Goal: Task Accomplishment & Management: Use online tool/utility

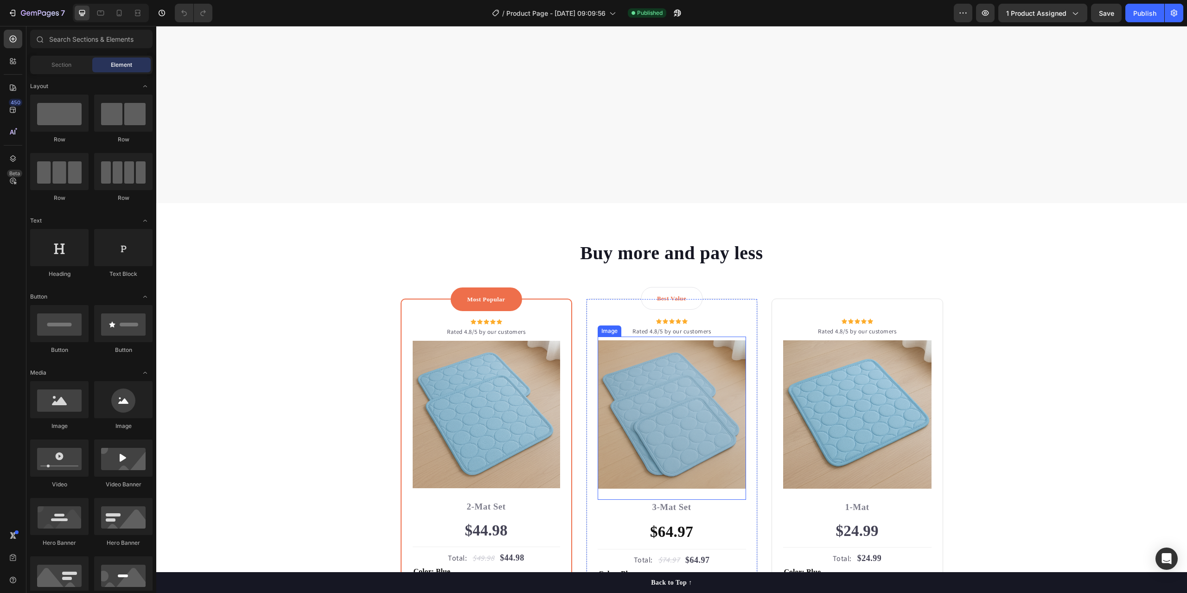
scroll to position [2409, 0]
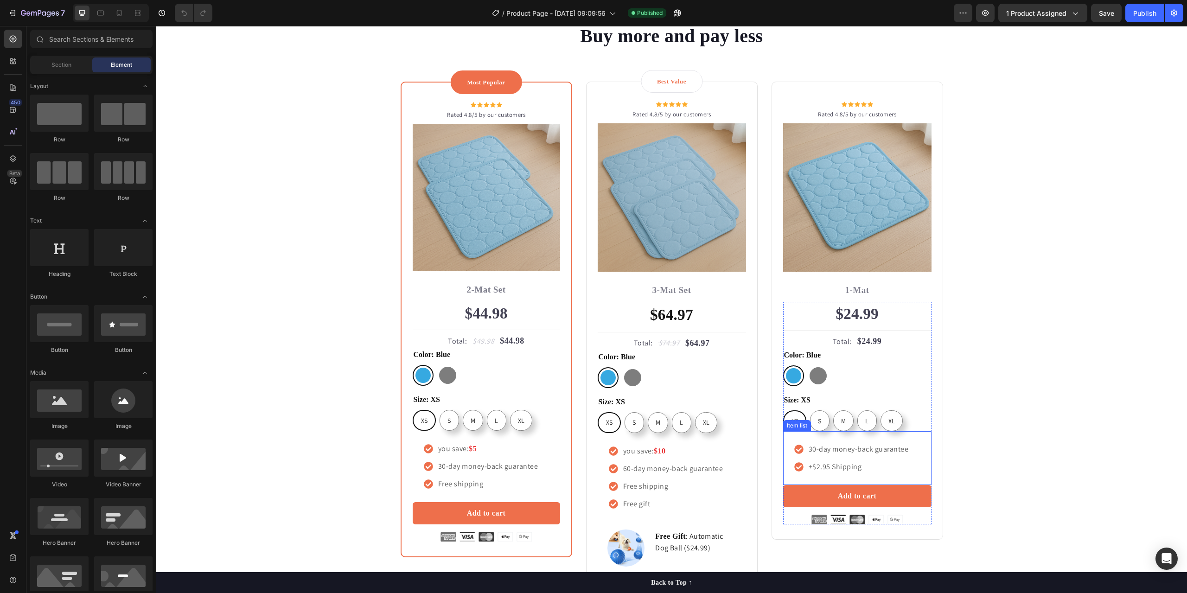
click at [796, 466] on icon at bounding box center [798, 467] width 9 height 9
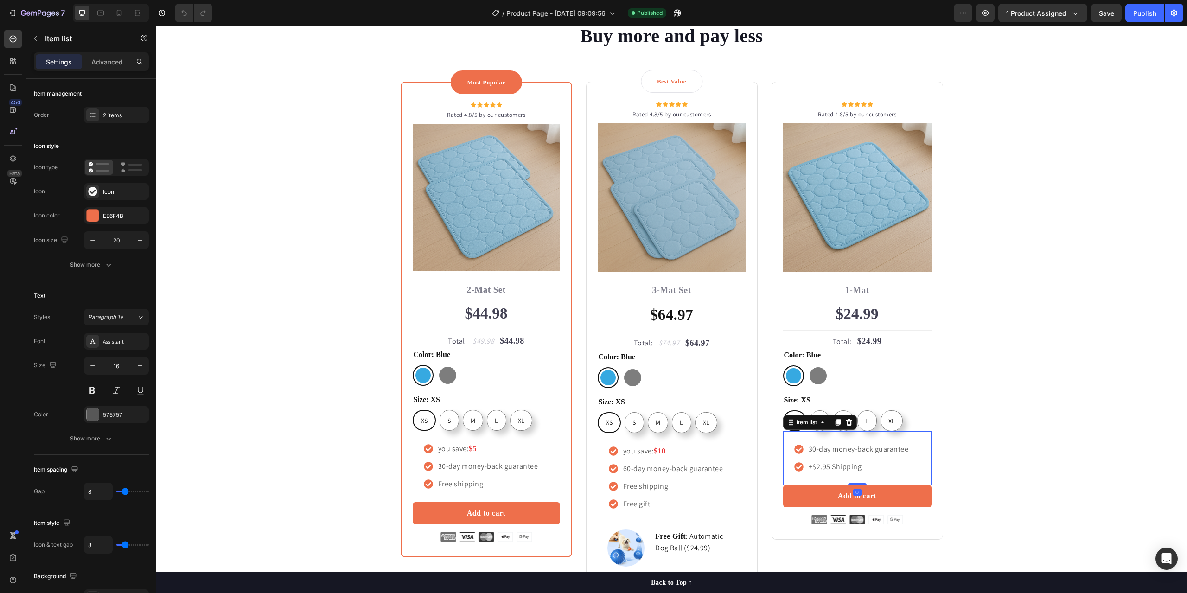
click at [794, 468] on icon at bounding box center [798, 466] width 9 height 9
click at [799, 467] on icon at bounding box center [798, 467] width 9 height 9
click at [797, 467] on icon at bounding box center [798, 466] width 9 height 9
click at [119, 196] on div "Icon" at bounding box center [125, 192] width 44 height 8
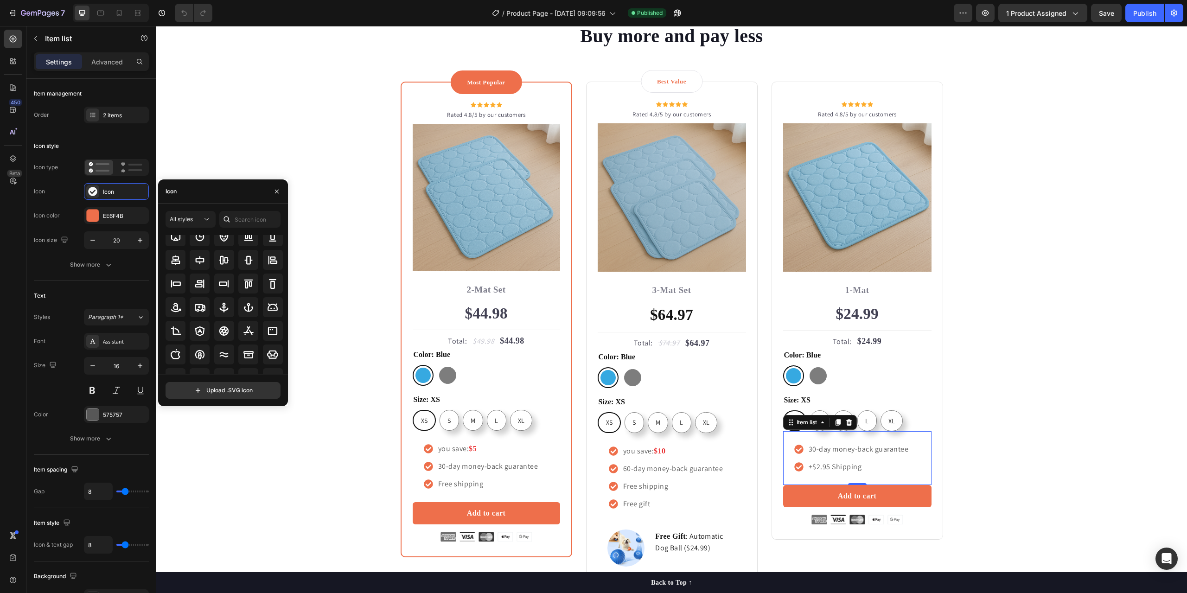
scroll to position [102, 0]
click at [204, 222] on icon at bounding box center [206, 219] width 9 height 9
click at [276, 195] on icon "button" at bounding box center [276, 191] width 7 height 7
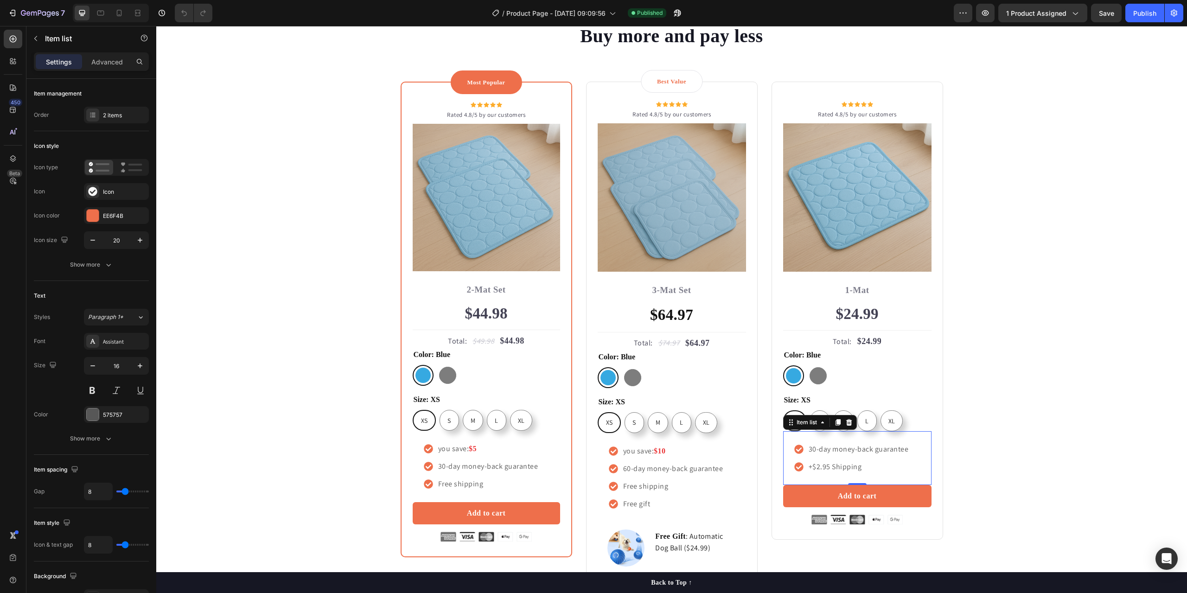
click at [812, 466] on p "+$2.95 Shipping" at bounding box center [859, 466] width 100 height 11
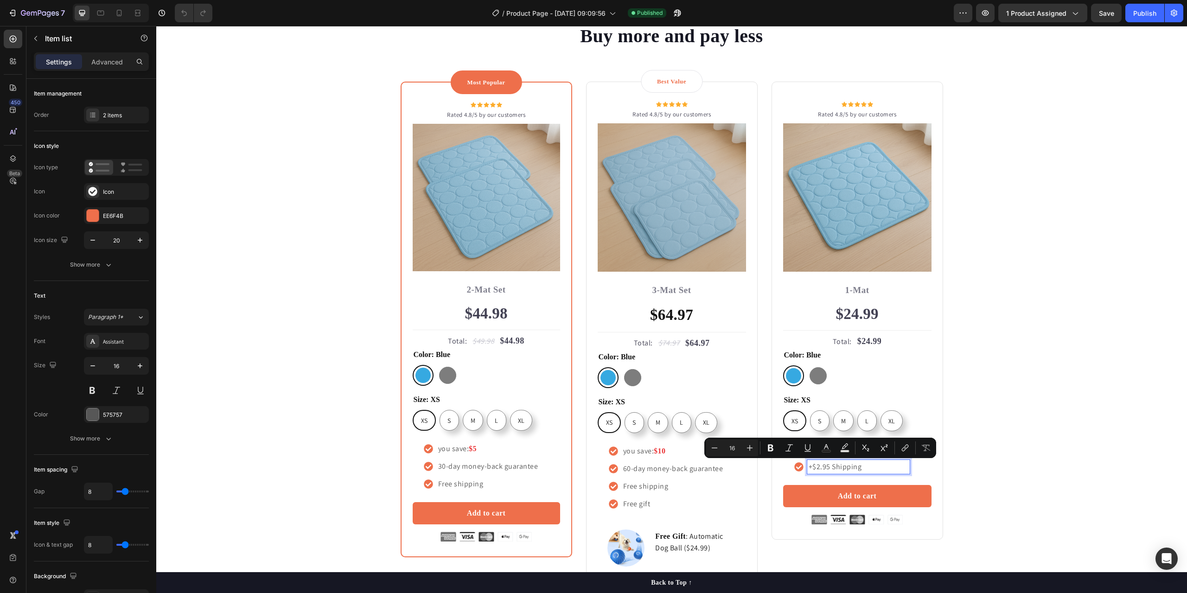
click at [856, 466] on p "+$2.95 Shipping" at bounding box center [859, 466] width 100 height 11
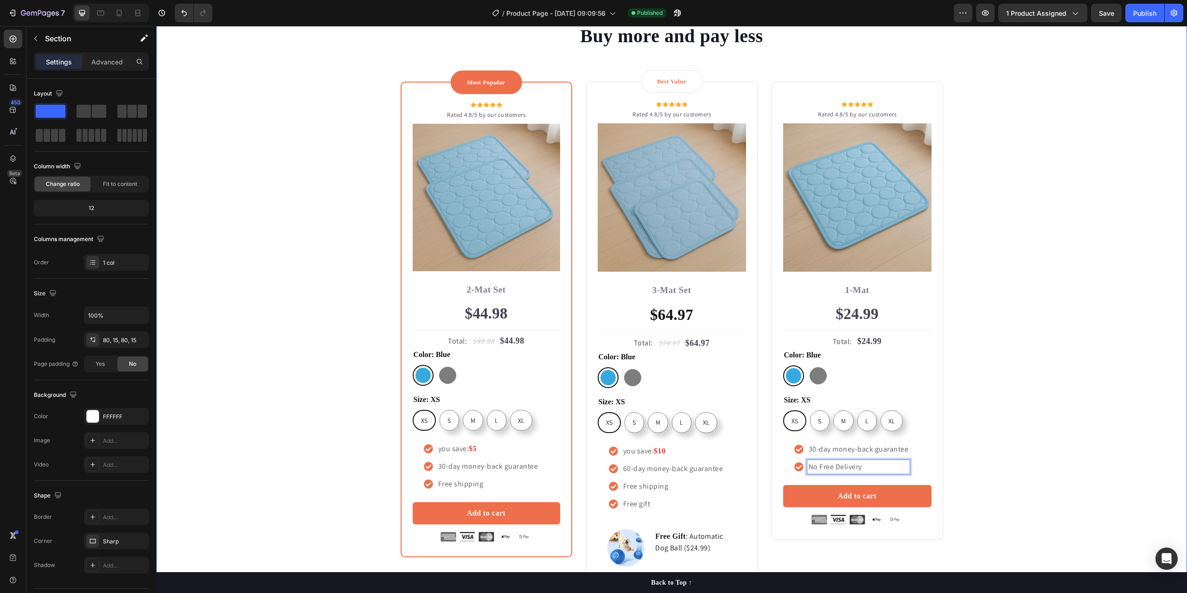
click at [990, 453] on div "Buy more and pay less Heading Row Most Popular Text block Row Icon Icon Icon Ic…" at bounding box center [671, 325] width 1017 height 605
click at [978, 473] on div "Buy more and pay less Heading Row Most Popular Text block Row Icon Icon Icon Ic…" at bounding box center [671, 325] width 1017 height 605
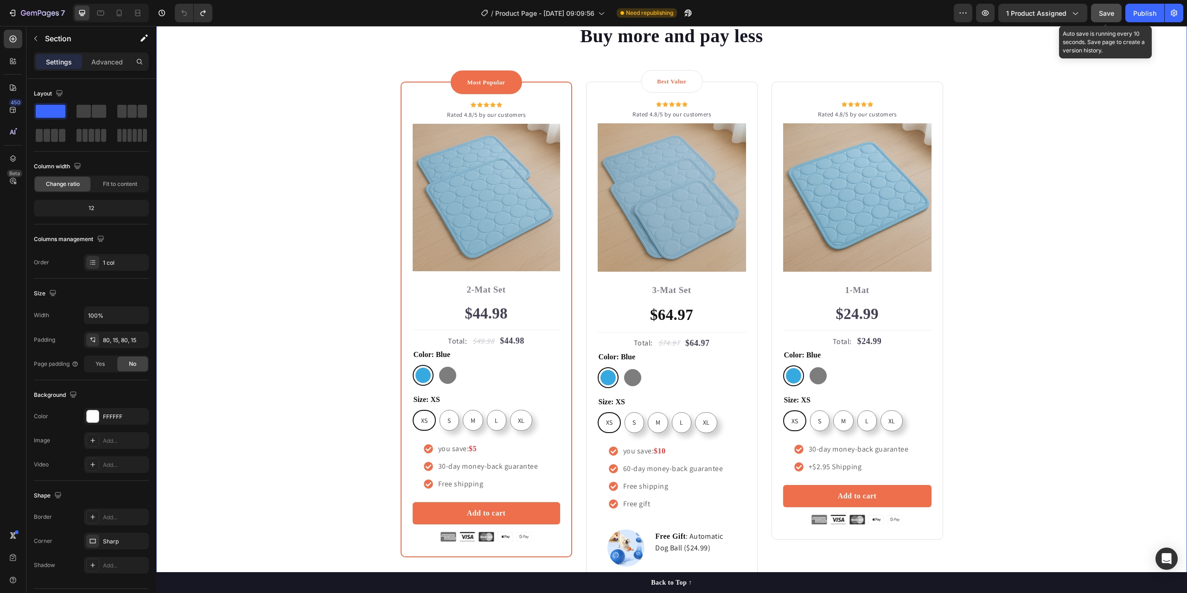
click at [1107, 14] on span "Save" at bounding box center [1106, 13] width 15 height 8
click at [1148, 14] on div "Publish" at bounding box center [1144, 13] width 23 height 10
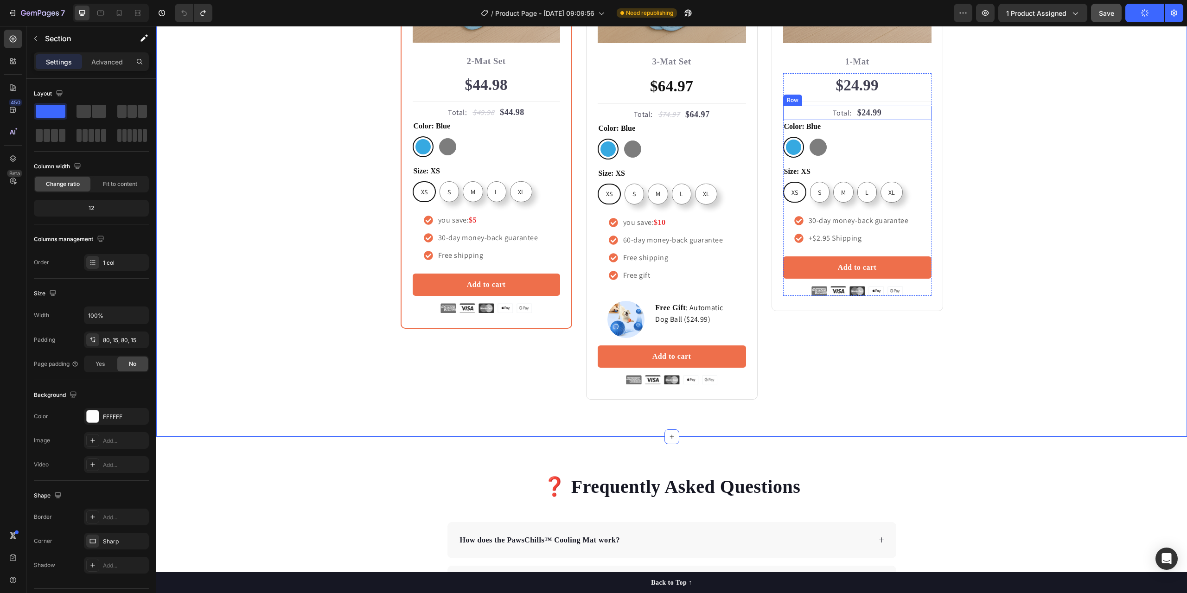
scroll to position [2641, 0]
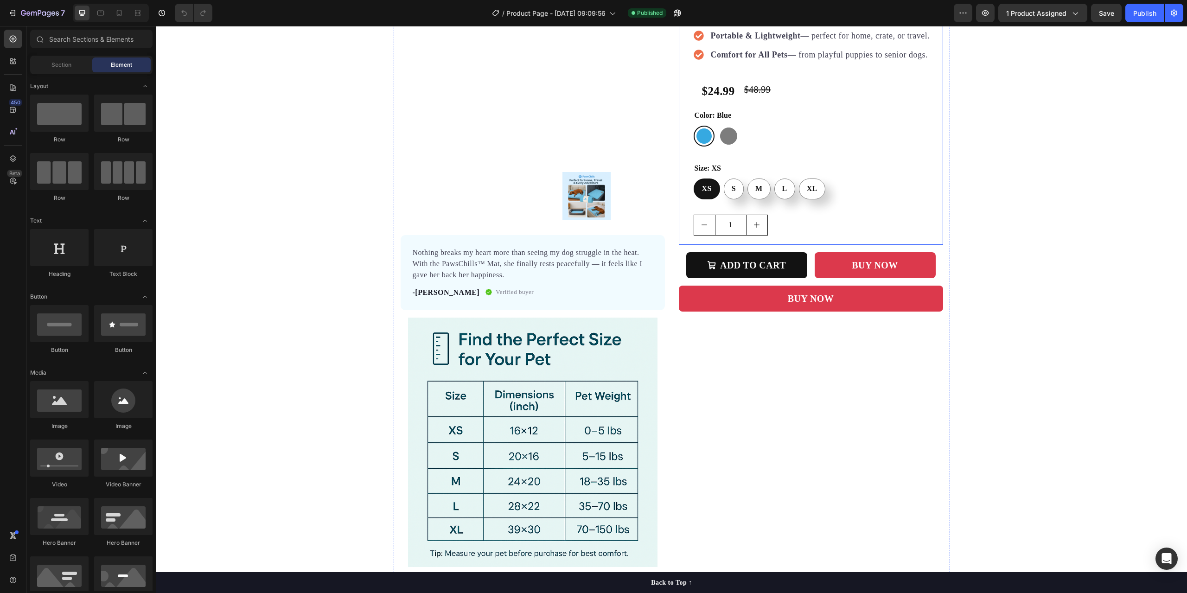
scroll to position [185, 0]
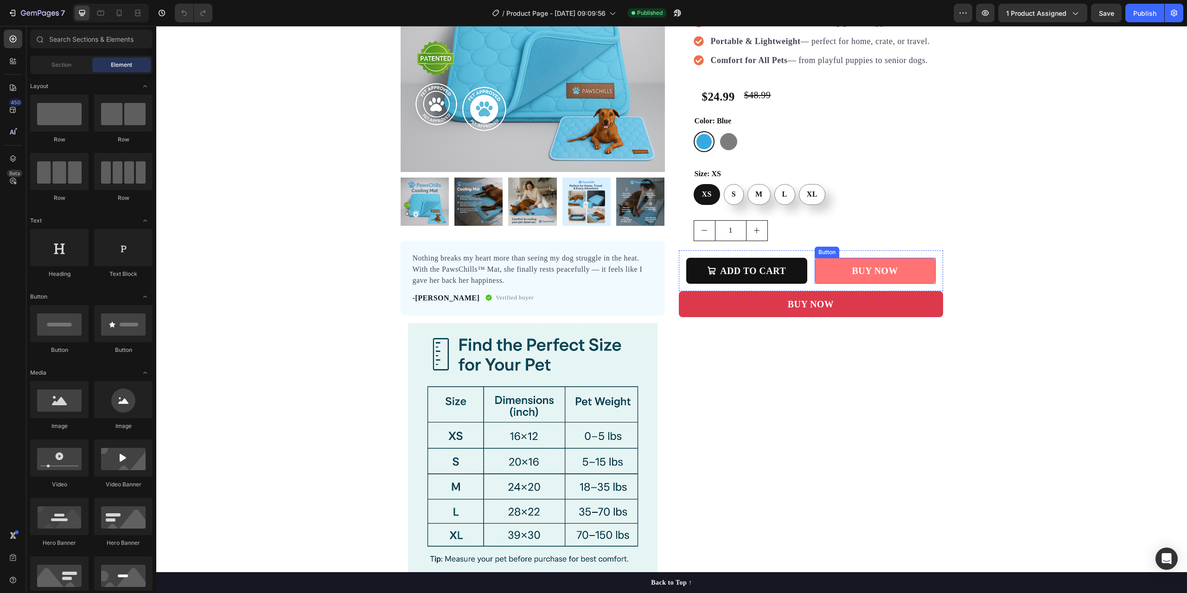
click at [824, 275] on link "BUY NOW" at bounding box center [875, 271] width 121 height 26
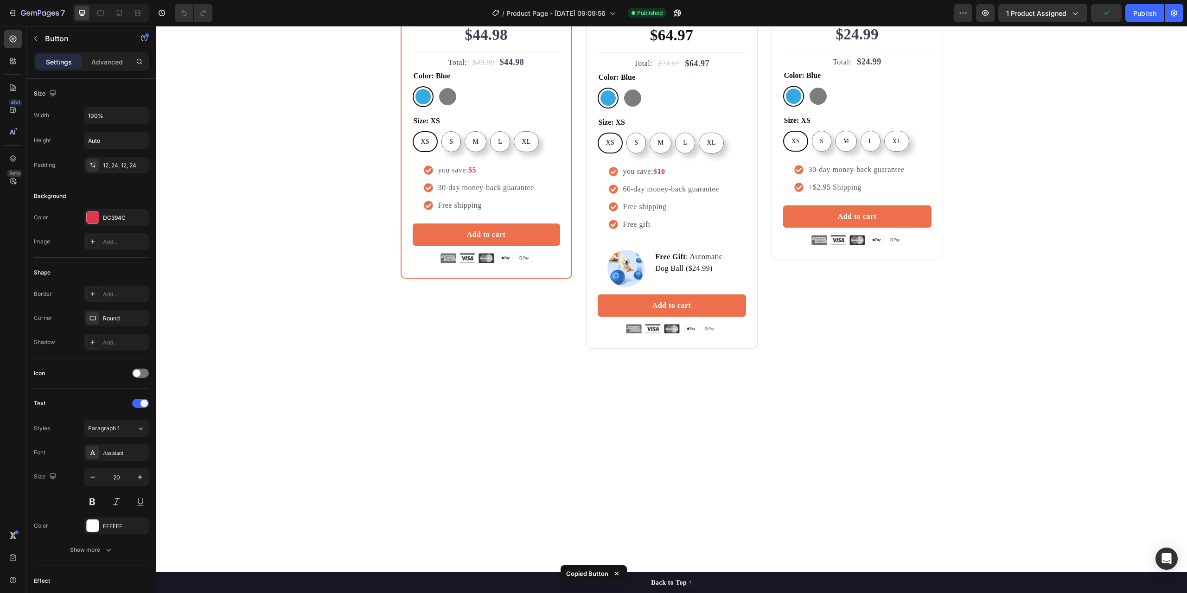
scroll to position [2829, 0]
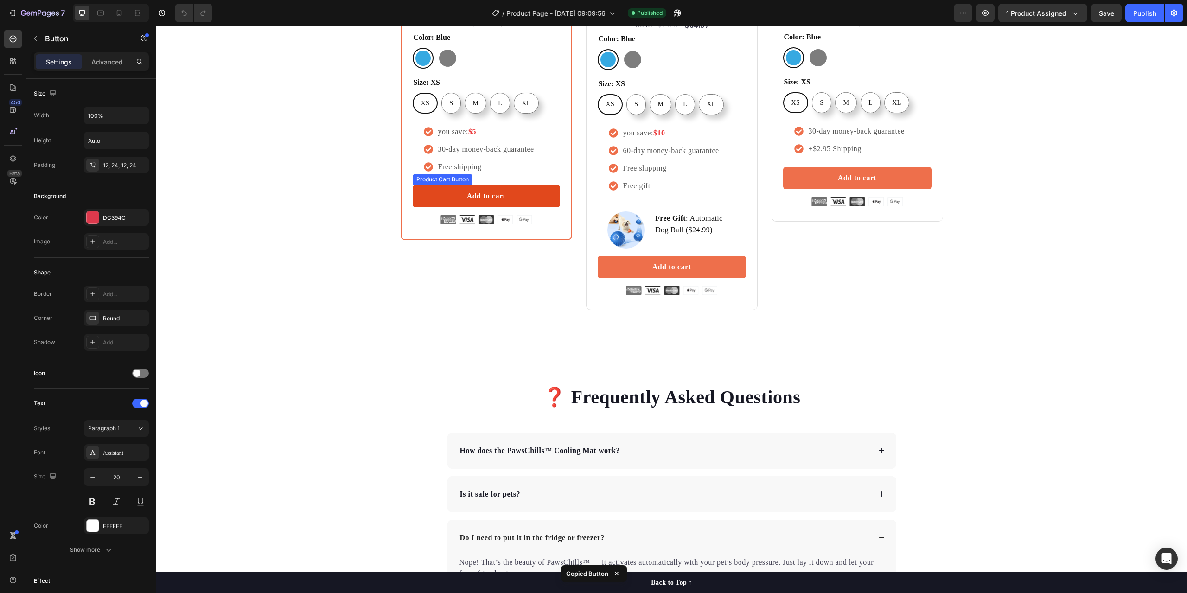
click at [520, 207] on button "Add to cart" at bounding box center [486, 196] width 147 height 22
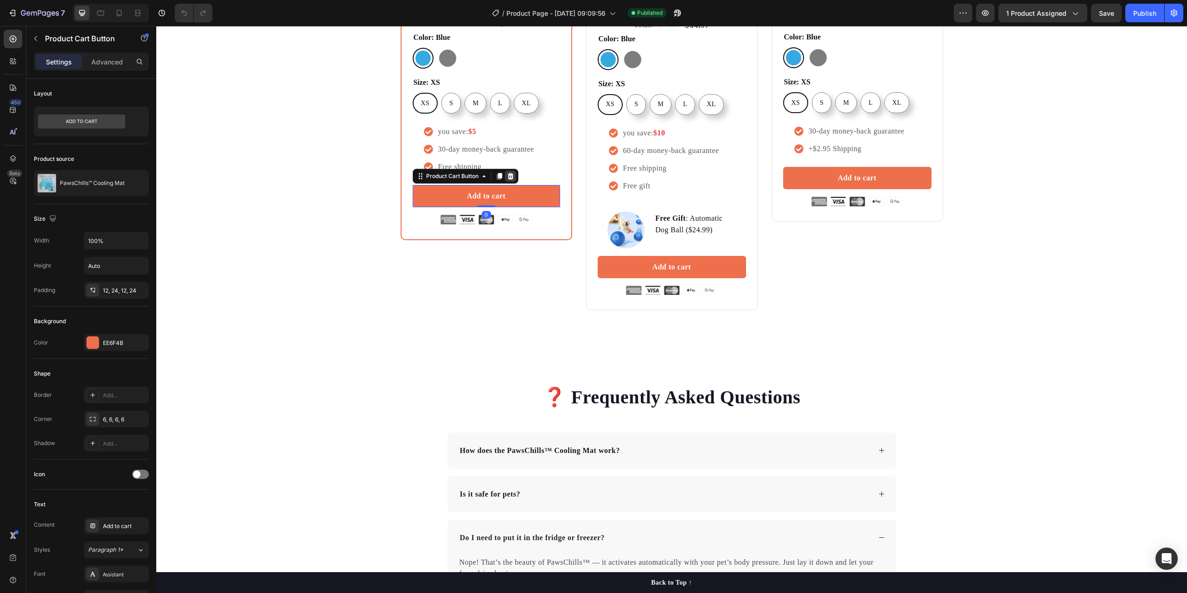
click at [507, 180] on icon at bounding box center [510, 176] width 7 height 7
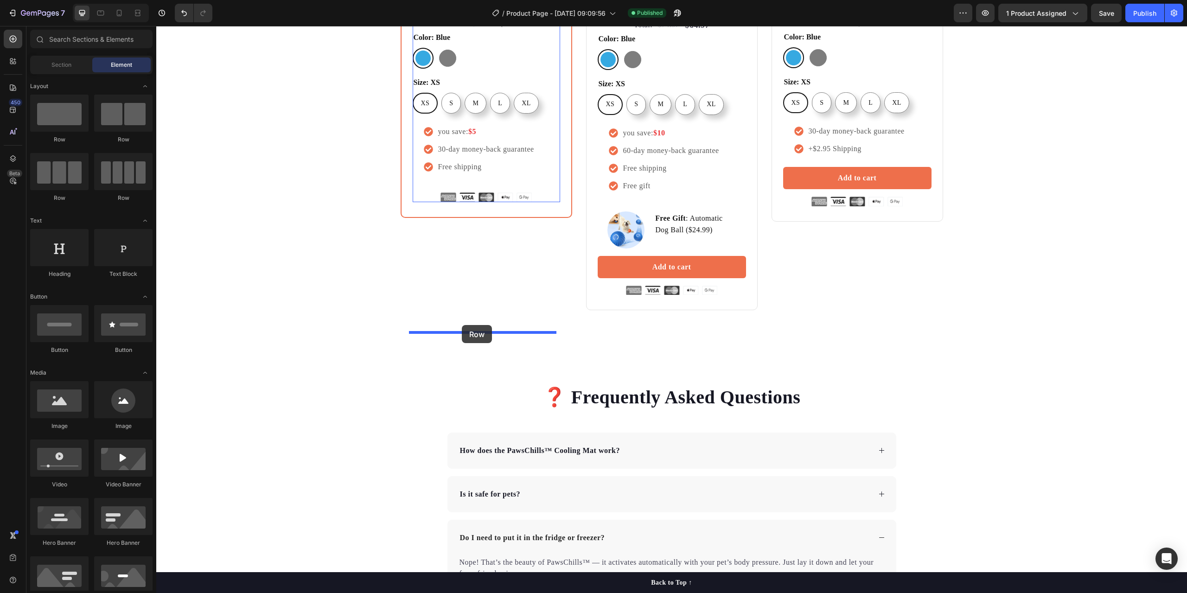
drag, startPoint x: 209, startPoint y: 141, endPoint x: 462, endPoint y: 325, distance: 312.4
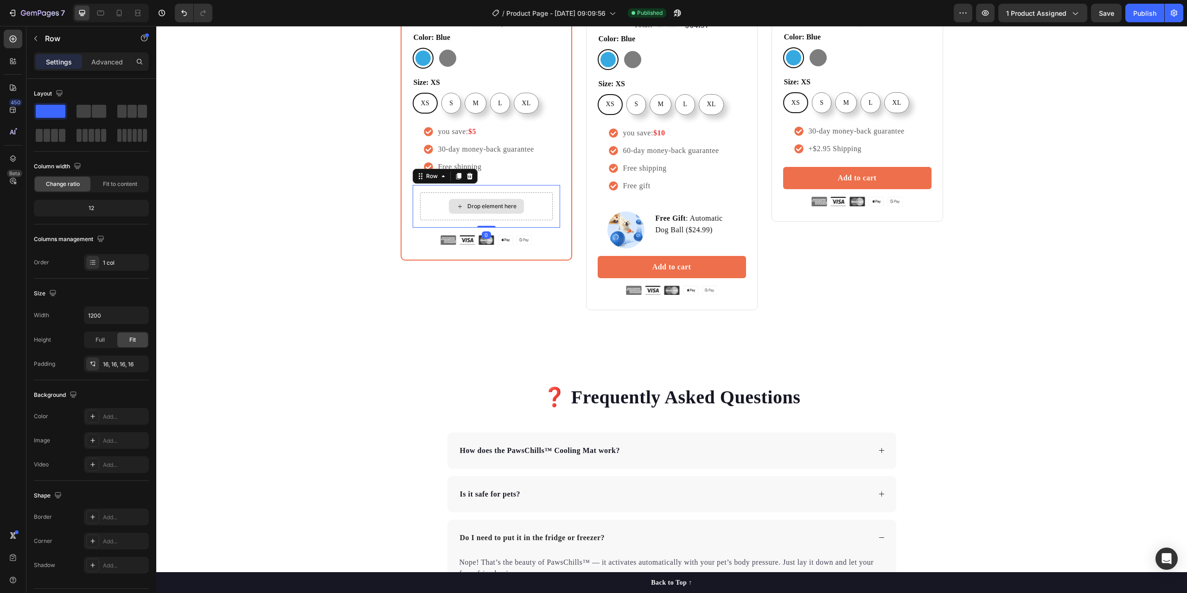
click at [426, 220] on div "Drop element here" at bounding box center [486, 206] width 133 height 28
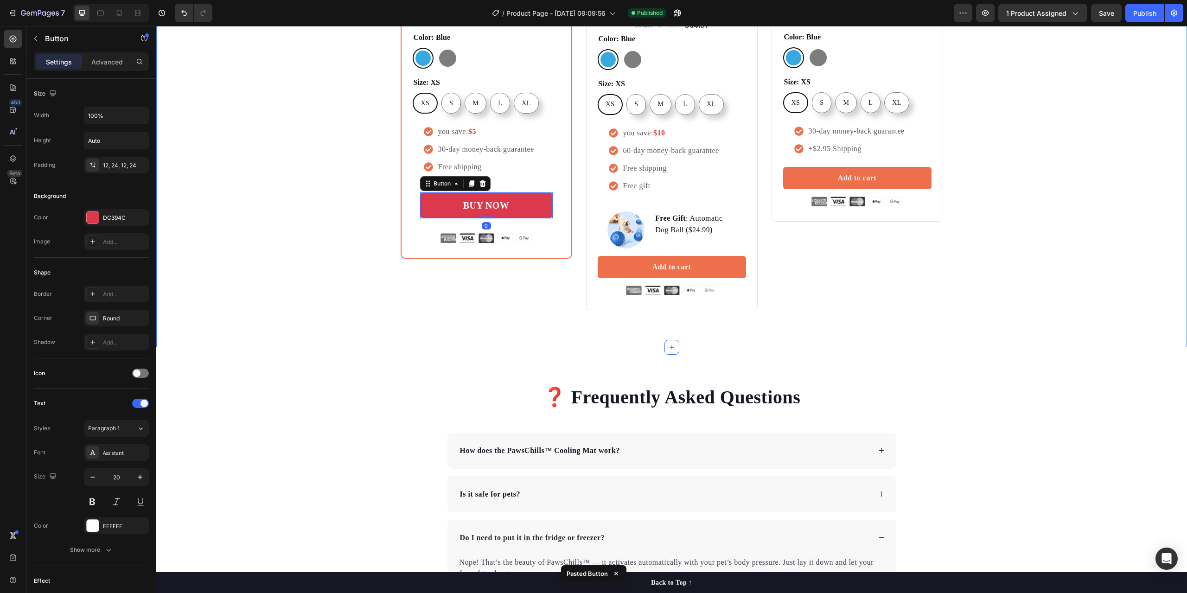
click at [457, 347] on div "Buy more and pay less Heading Row Most Popular Text block Row Icon Icon Icon Ic…" at bounding box center [671, 81] width 1031 height 531
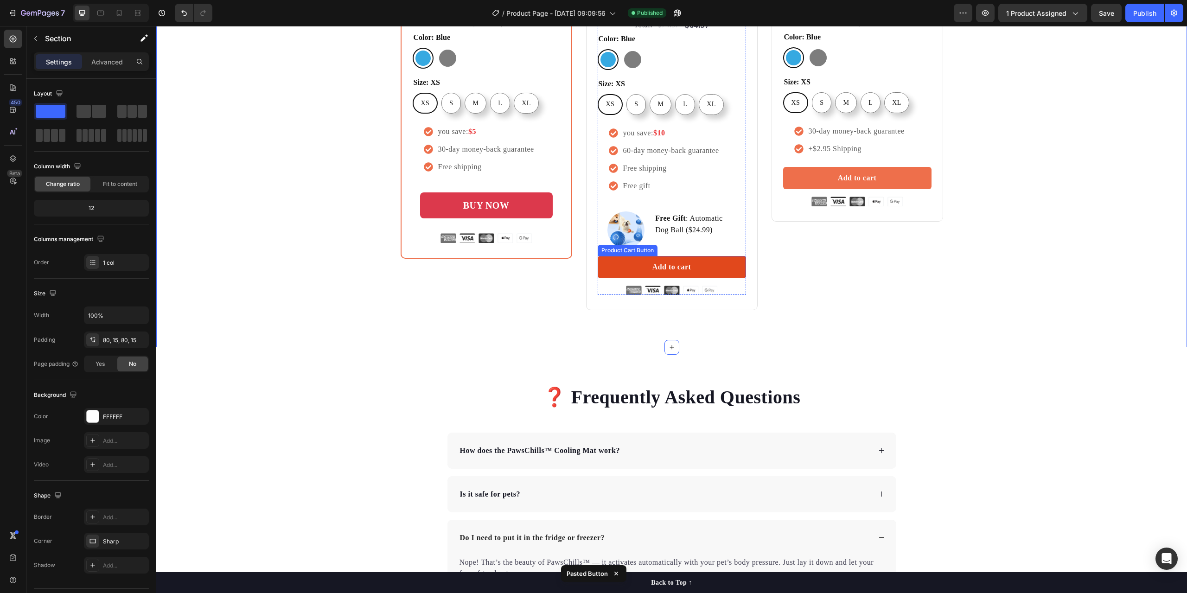
click at [605, 278] on button "Add to cart" at bounding box center [672, 267] width 148 height 22
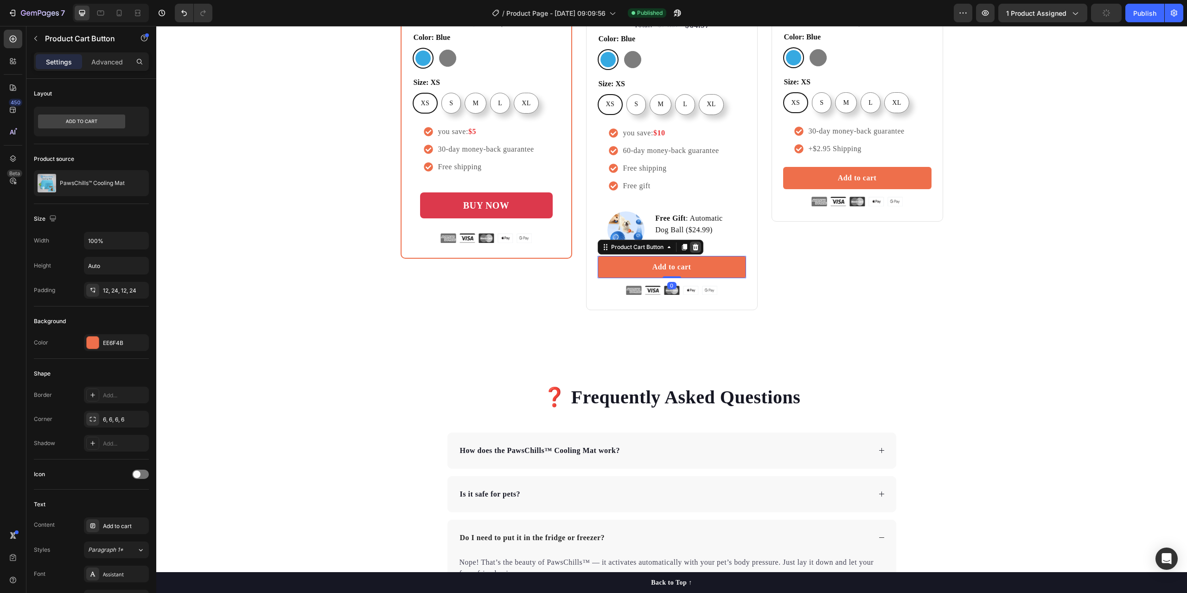
click at [692, 250] on icon at bounding box center [695, 246] width 6 height 6
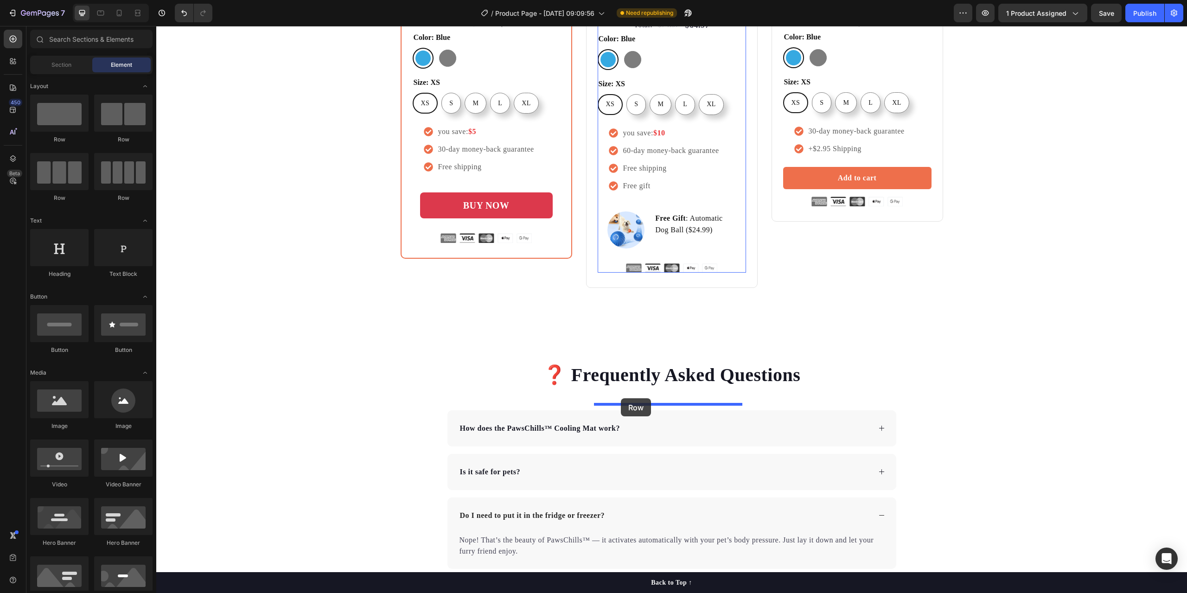
drag, startPoint x: 201, startPoint y: 141, endPoint x: 621, endPoint y: 398, distance: 492.7
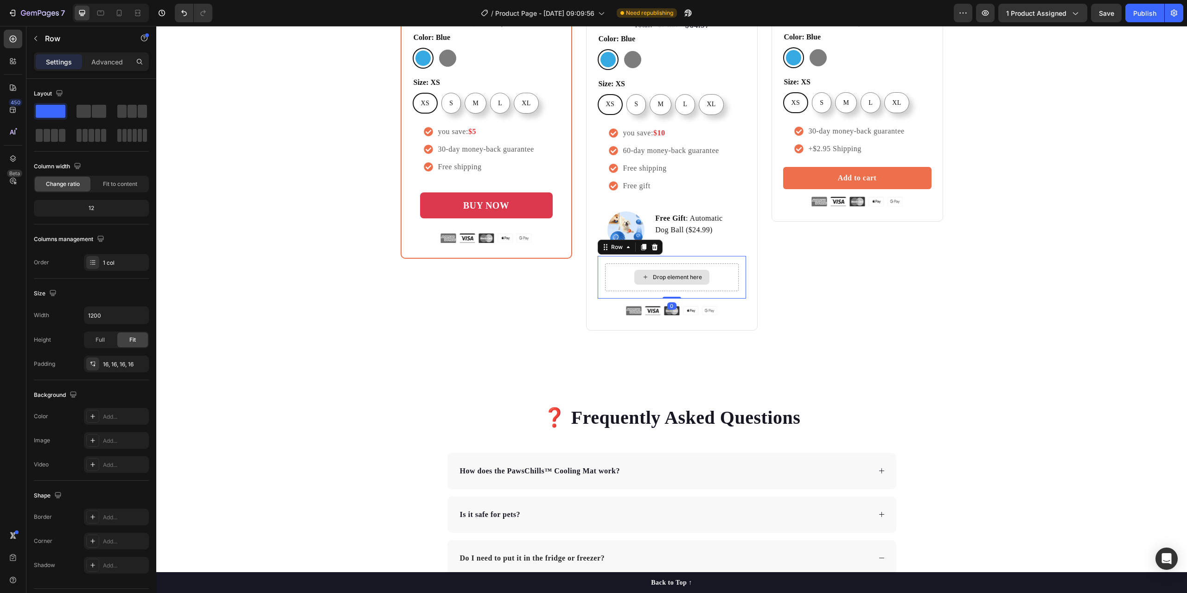
click at [613, 291] on div "Drop element here" at bounding box center [672, 277] width 134 height 28
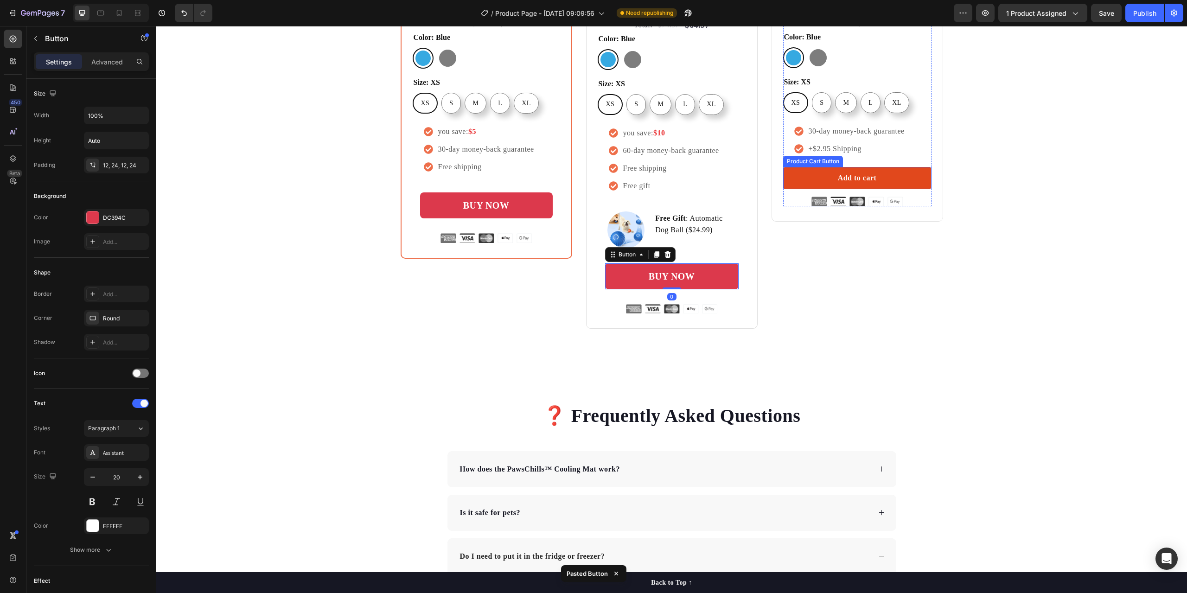
click at [883, 189] on button "Add to cart" at bounding box center [857, 178] width 148 height 22
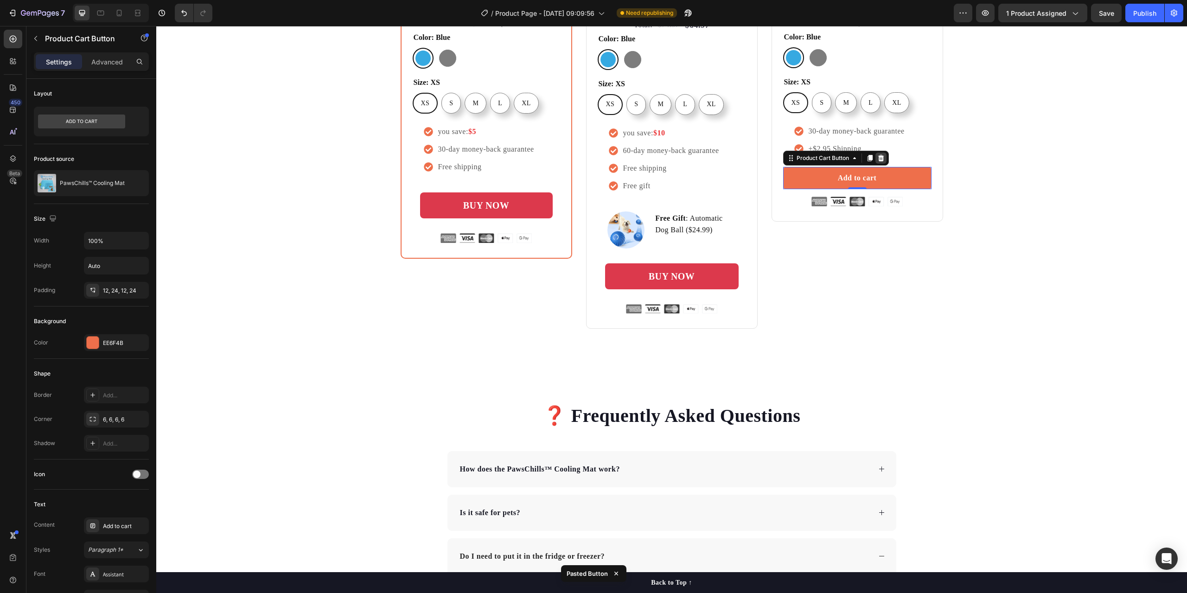
click at [881, 162] on icon at bounding box center [880, 157] width 7 height 7
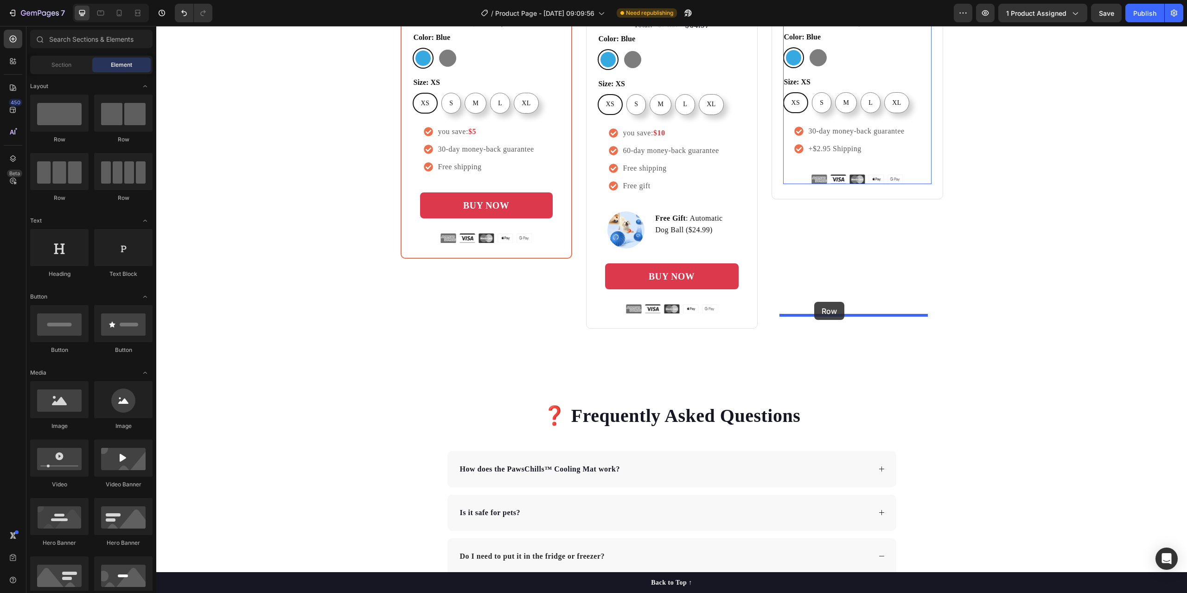
drag, startPoint x: 211, startPoint y: 138, endPoint x: 814, endPoint y: 302, distance: 625.1
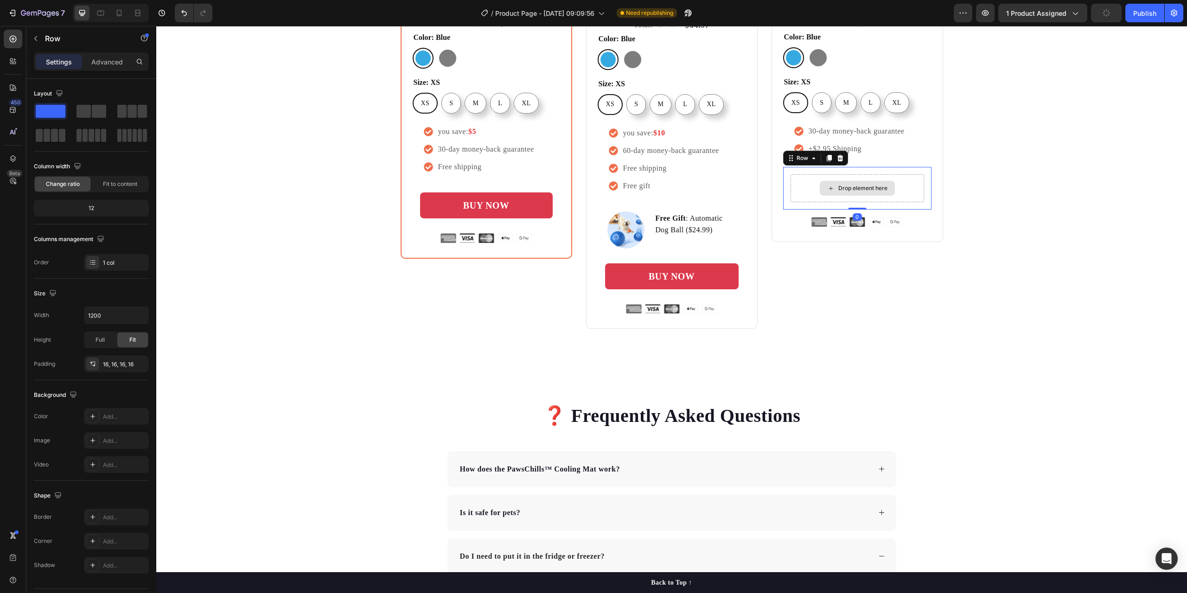
click at [803, 202] on div "Drop element here" at bounding box center [858, 188] width 134 height 28
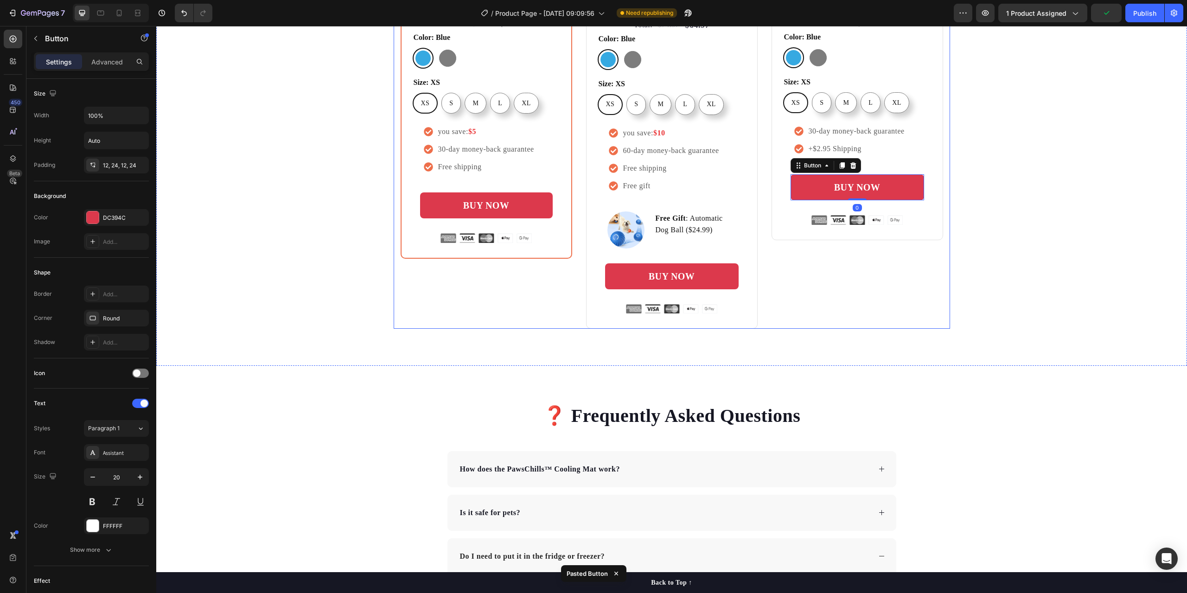
click at [875, 329] on div "Icon Icon Icon Icon Icon Icon List Hoz Rated 4.8/5 by our customers Text block …" at bounding box center [858, 120] width 172 height 417
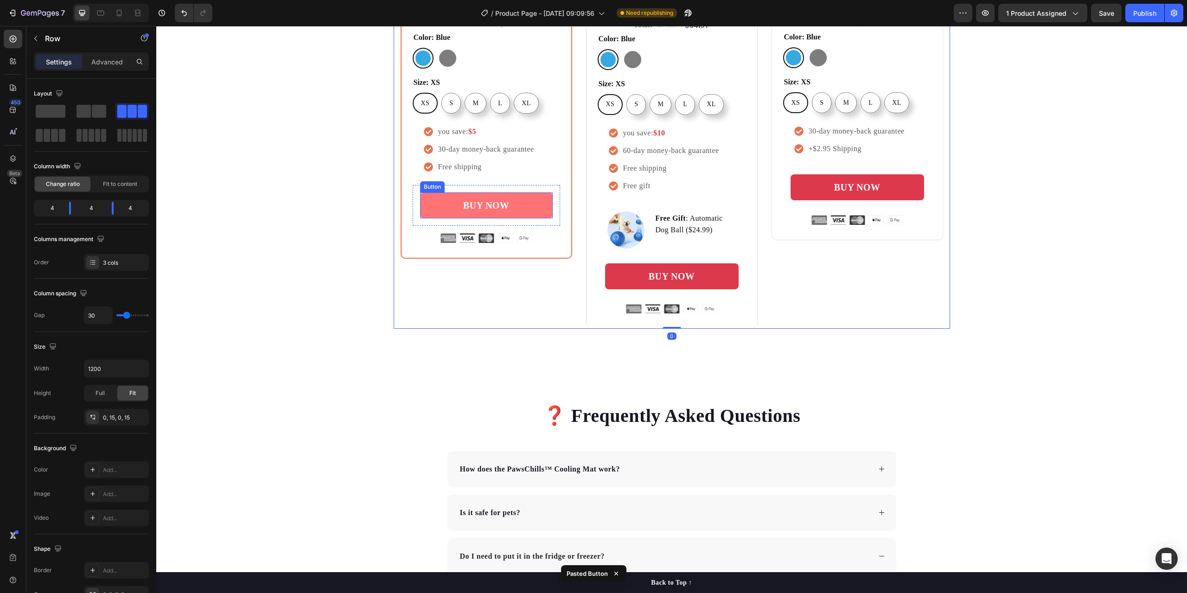
click at [455, 218] on link "BUY NOW" at bounding box center [486, 205] width 133 height 26
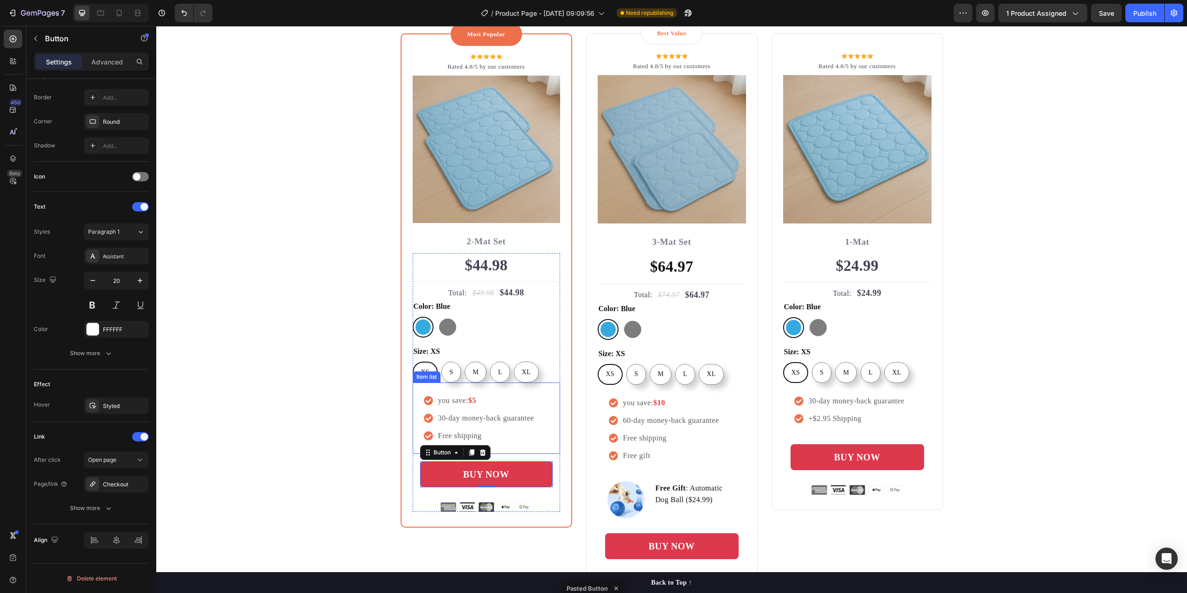
scroll to position [2690, 0]
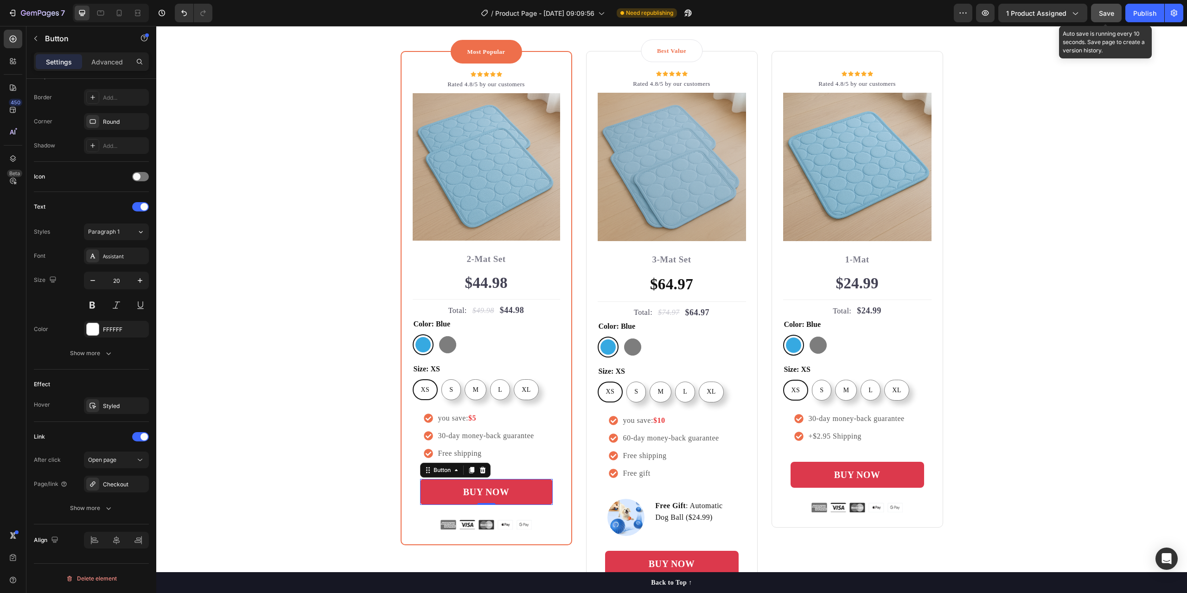
click at [1112, 16] on span "Save" at bounding box center [1106, 13] width 15 height 8
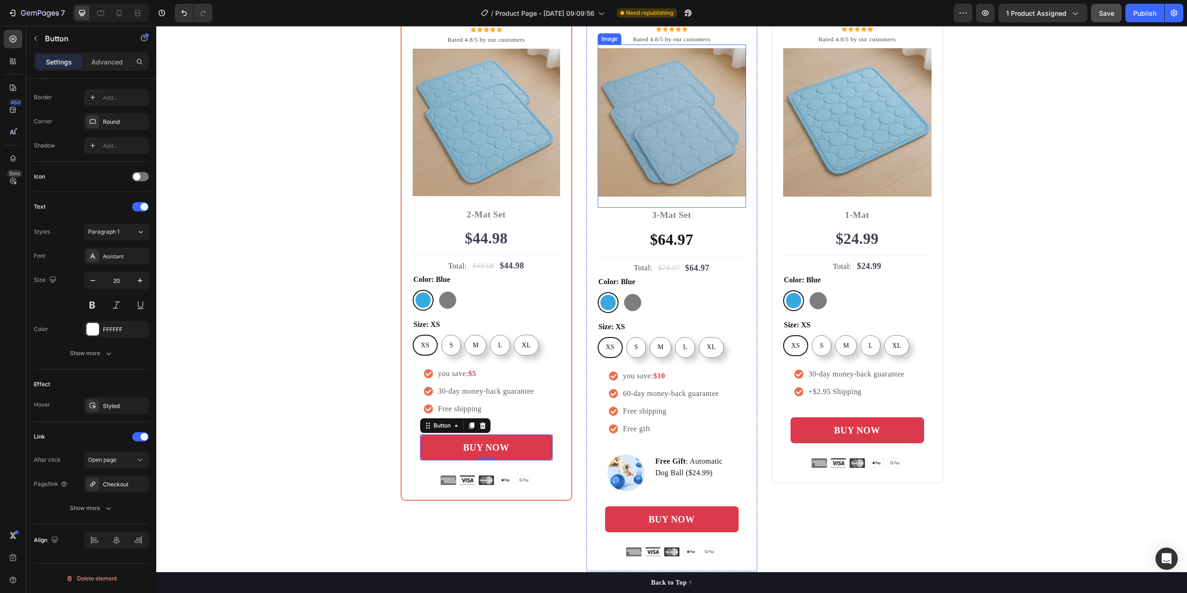
scroll to position [2736, 0]
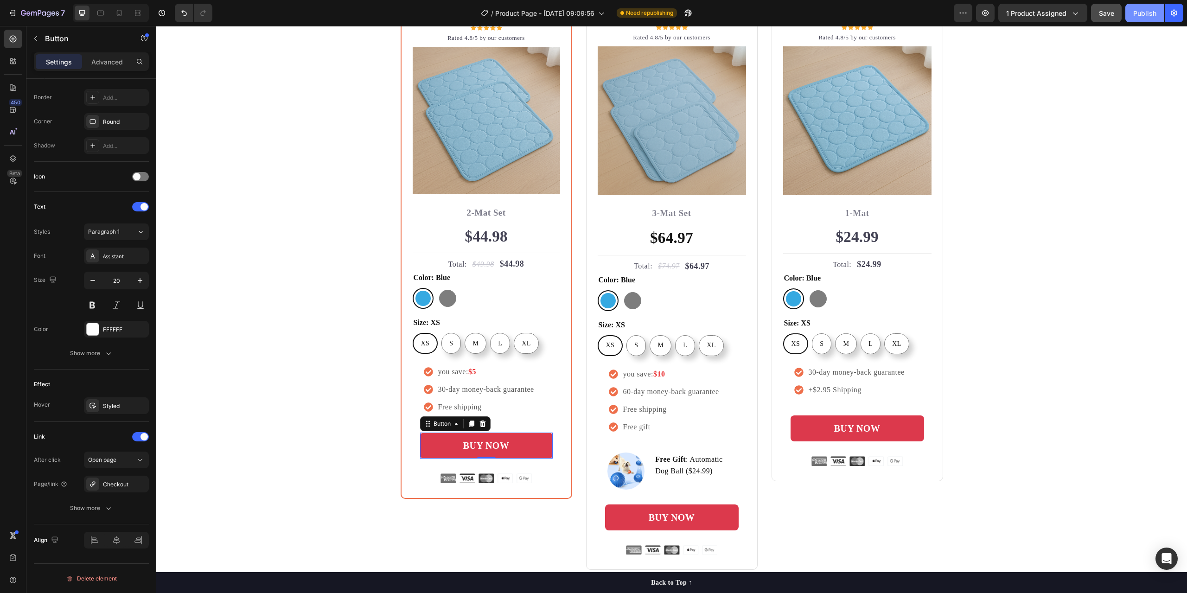
click at [1144, 14] on div "Publish" at bounding box center [1144, 13] width 23 height 10
click at [690, 473] on p "Free Gift : Automatic Dog Ball ($24.99)" at bounding box center [696, 466] width 82 height 24
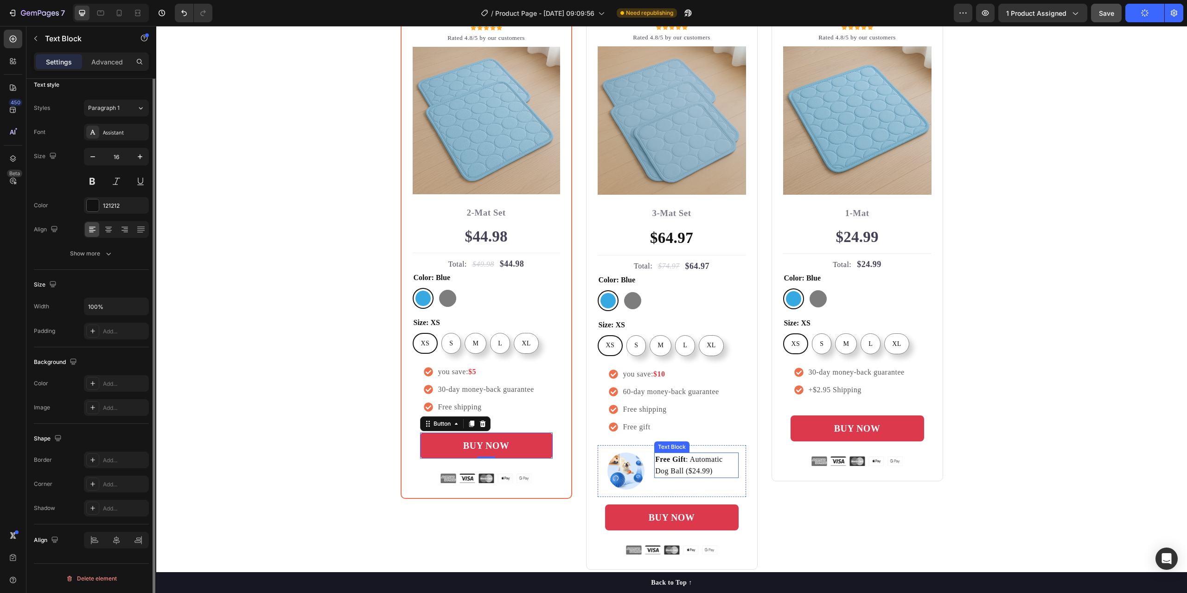
scroll to position [0, 0]
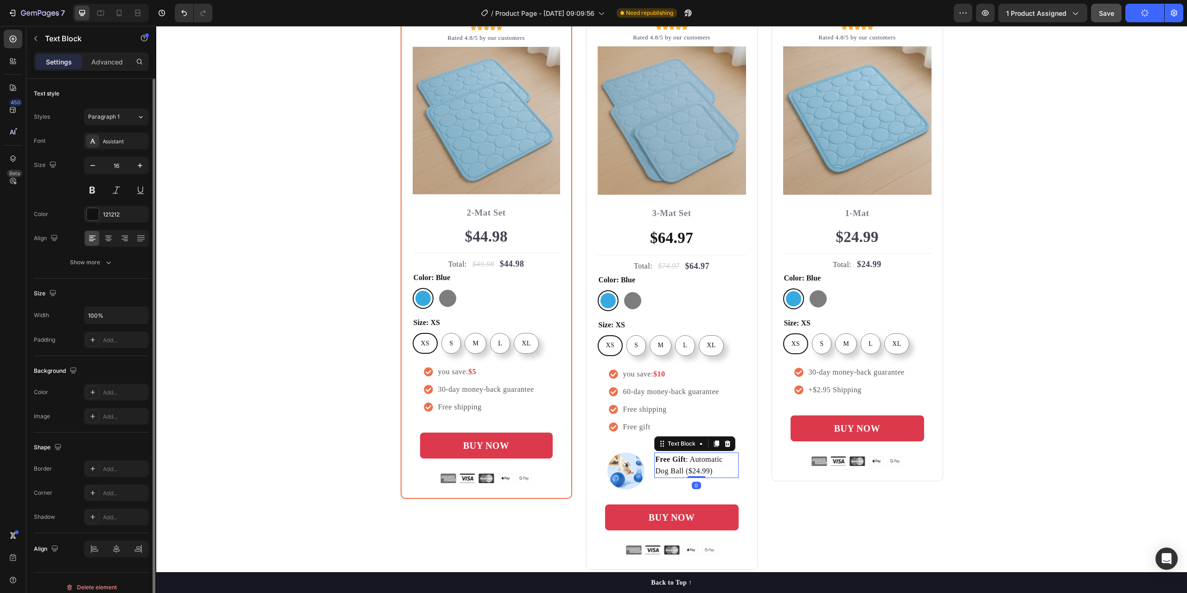
click at [693, 471] on p "Free Gift : Automatic Dog Ball ($24.99)" at bounding box center [696, 466] width 82 height 24
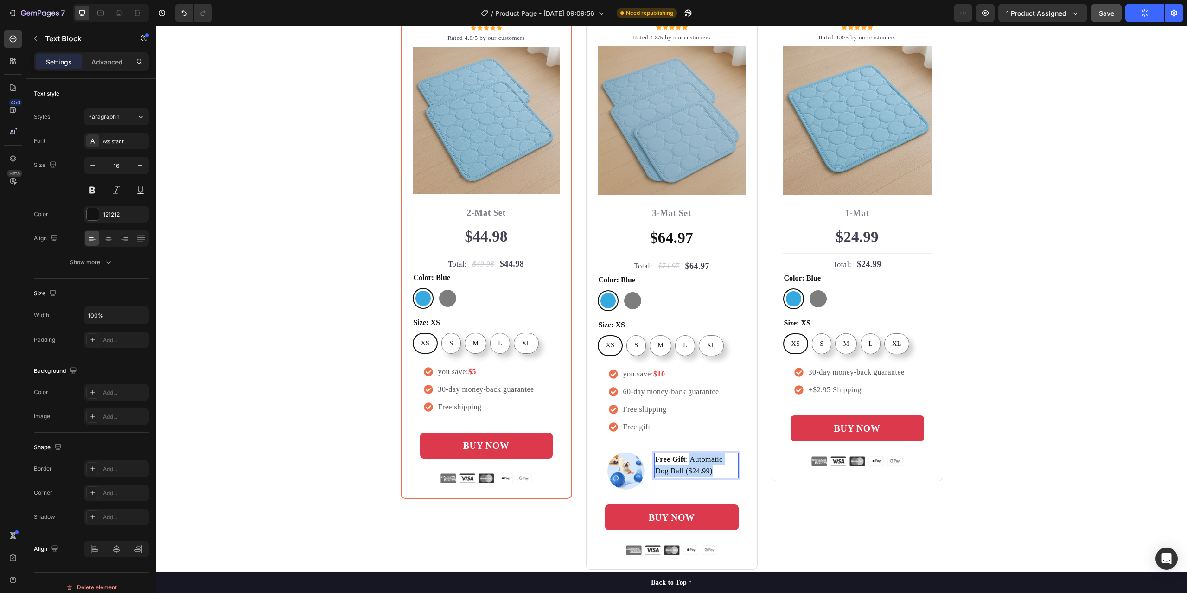
click at [687, 461] on p "Free Gift : Automatic Dog Ball ($24.99)" at bounding box center [696, 466] width 82 height 24
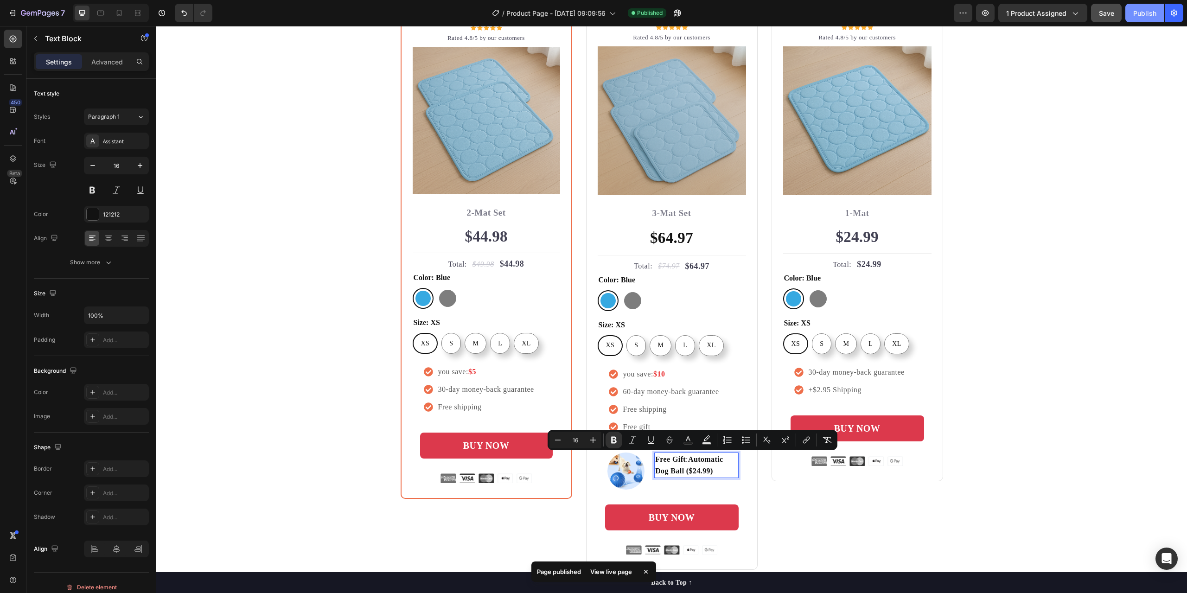
click at [1144, 18] on div "Publish" at bounding box center [1144, 13] width 23 height 10
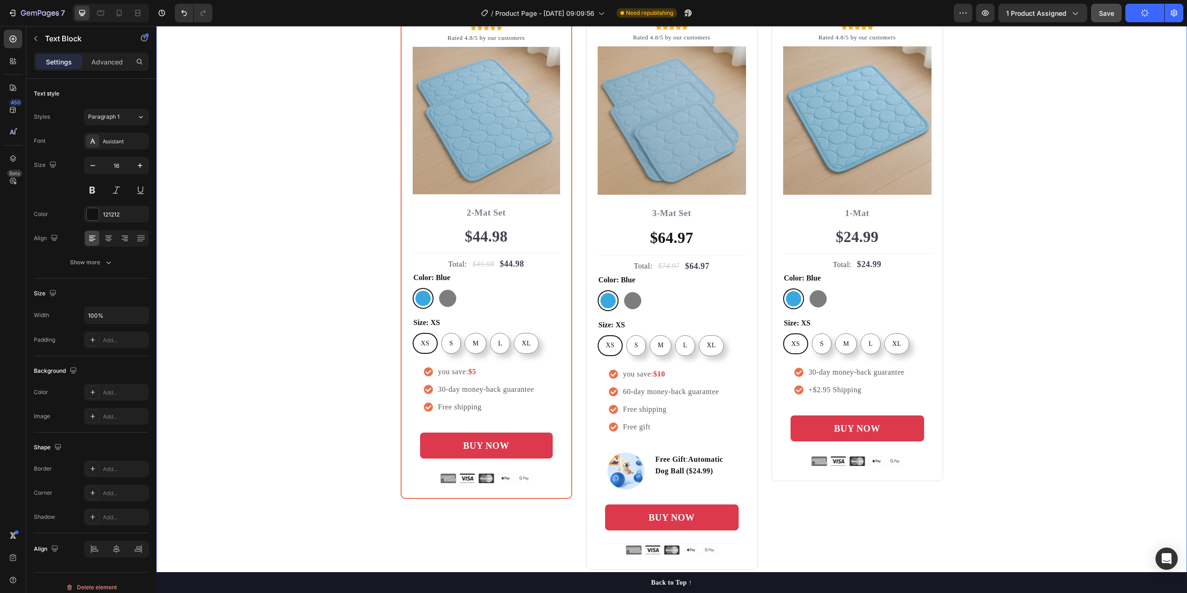
click at [1054, 391] on div "Buy more and pay less Heading Row Most Popular Text block Row Icon Icon Icon Ic…" at bounding box center [671, 258] width 1017 height 624
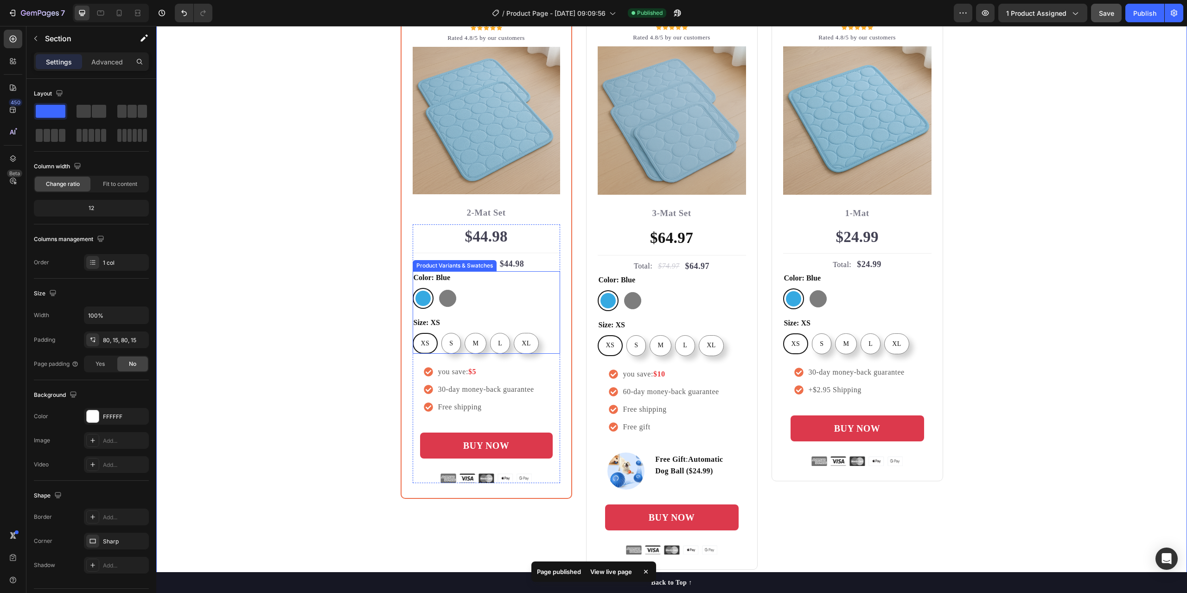
click at [537, 346] on div "XS XS XS S S S M M M L L L XL XL XL" at bounding box center [486, 343] width 147 height 21
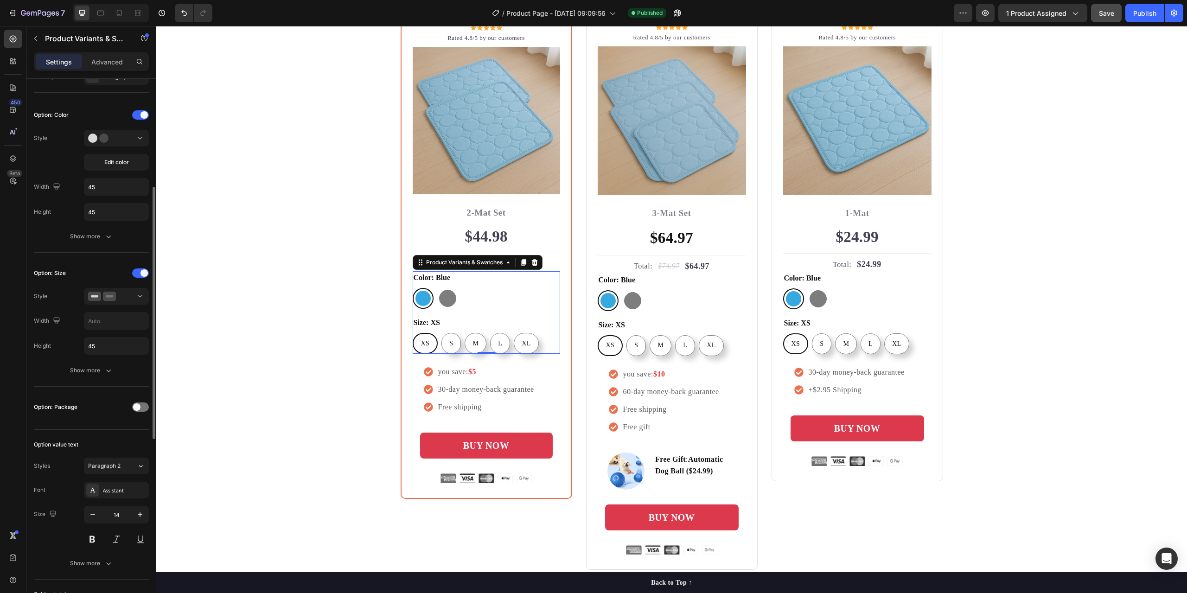
scroll to position [278, 0]
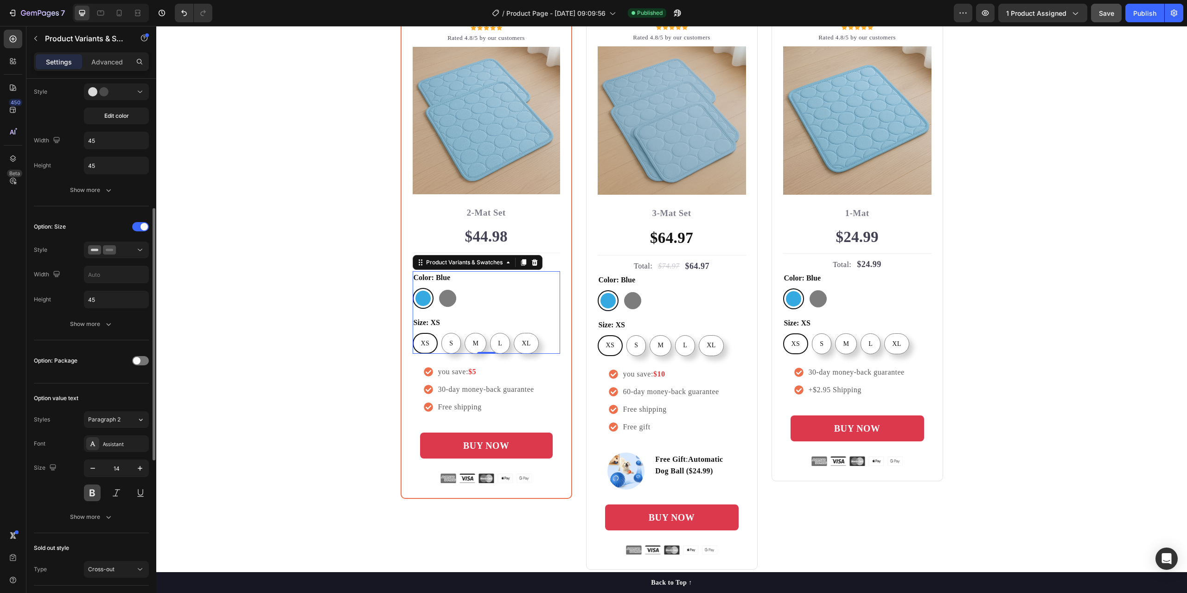
click at [93, 494] on button at bounding box center [92, 493] width 17 height 17
radio input "true"
click at [719, 345] on div "XS XS XS S S S M M M L L L XL XL XL" at bounding box center [672, 345] width 148 height 21
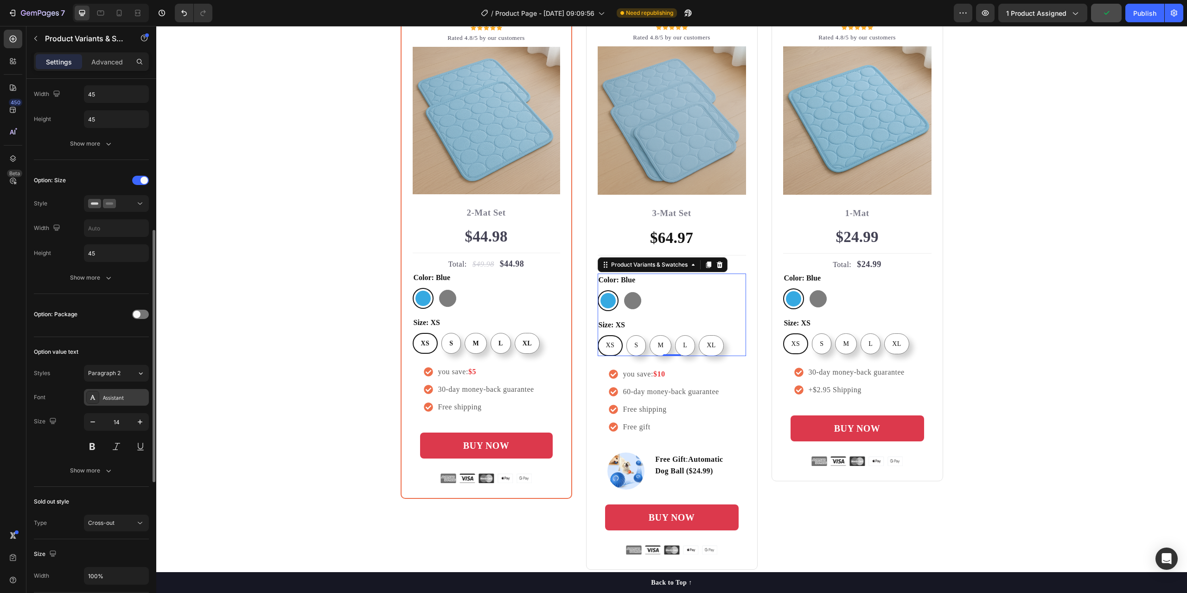
scroll to position [371, 0]
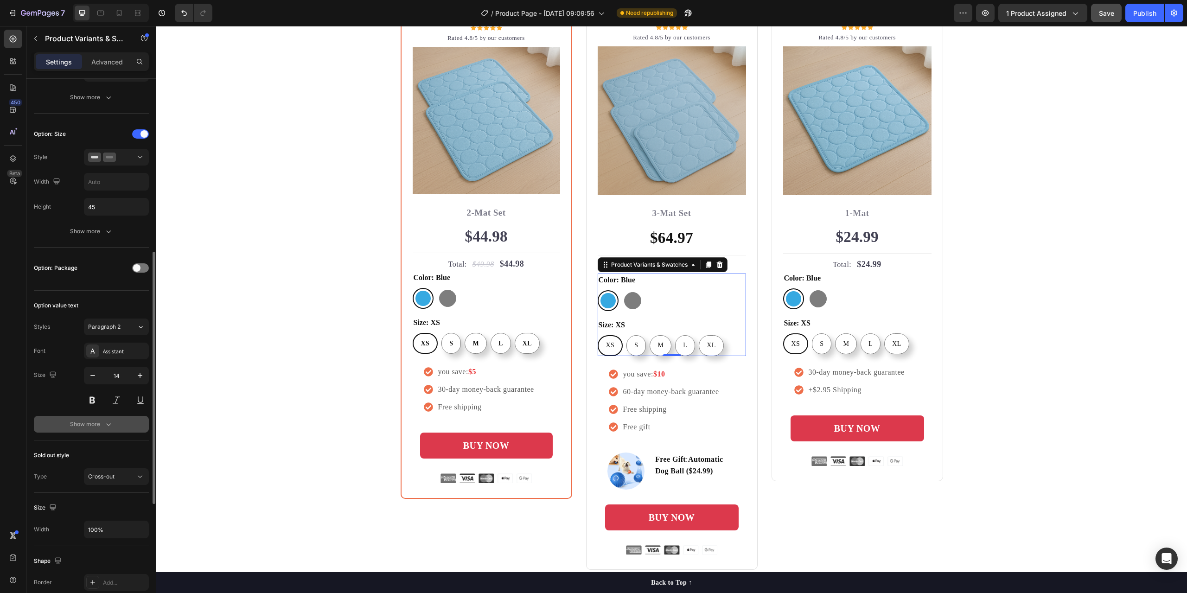
click at [95, 423] on div "Show more" at bounding box center [91, 424] width 43 height 9
click at [94, 406] on button at bounding box center [92, 400] width 17 height 17
radio input "true"
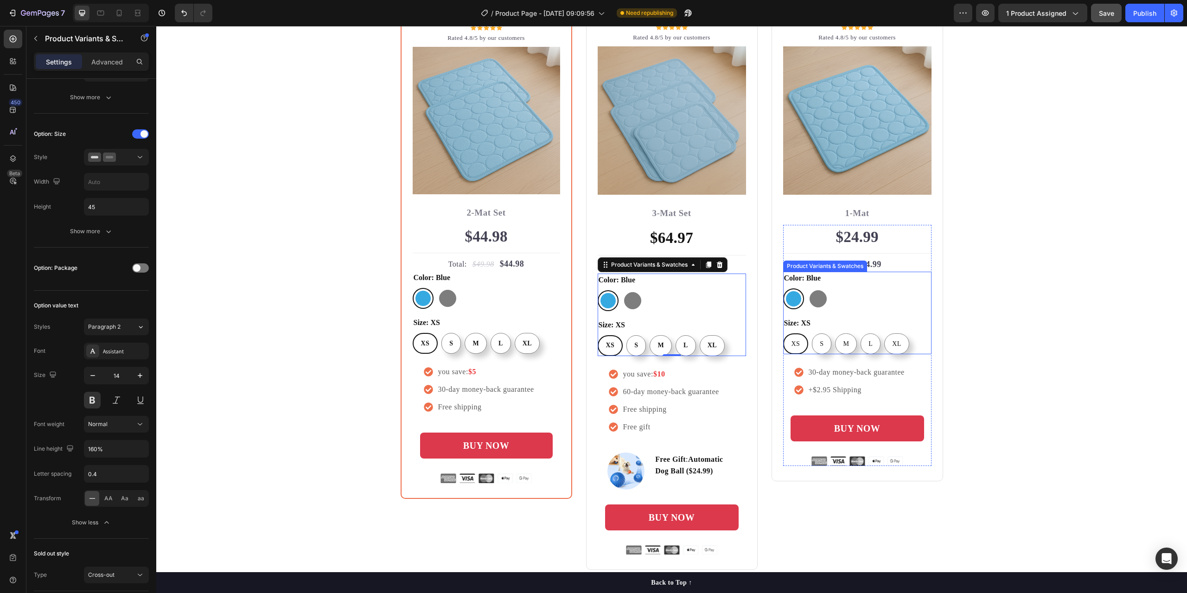
click at [918, 346] on div "XS XS XS S S S M M M L L L XL XL XL" at bounding box center [857, 343] width 148 height 21
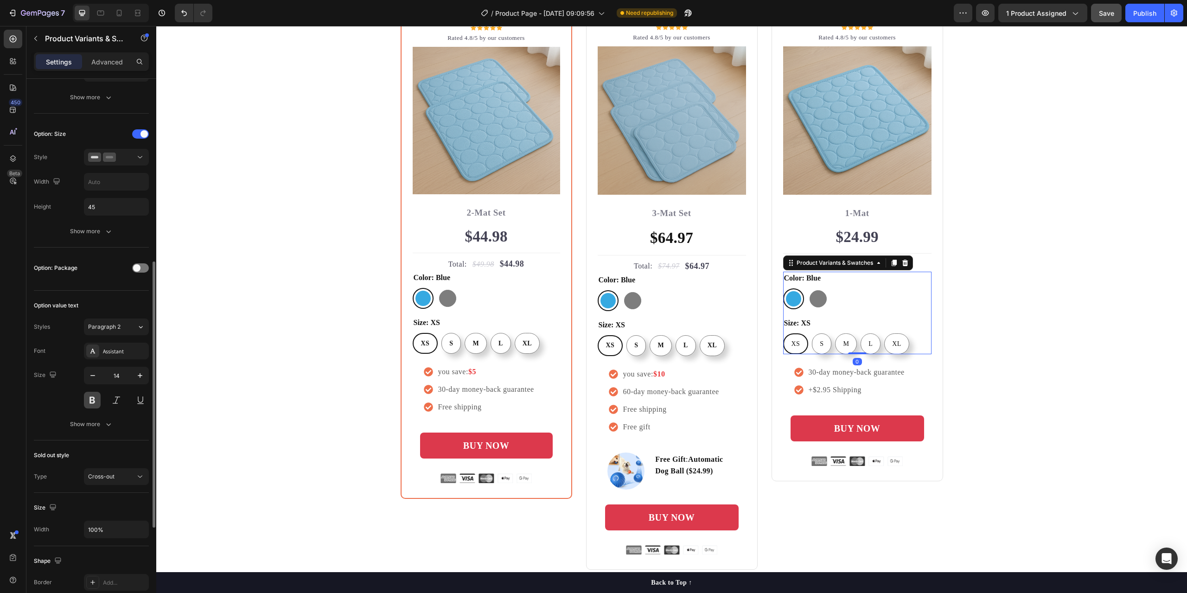
click at [96, 399] on button at bounding box center [92, 400] width 17 height 17
radio input "true"
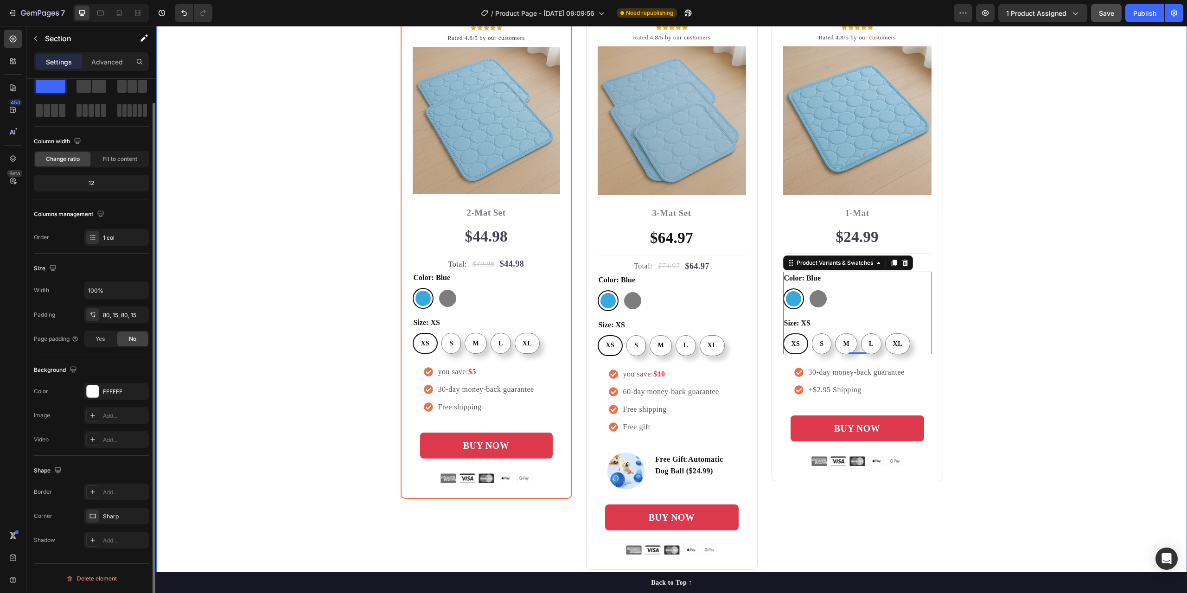
click at [1086, 345] on div "Buy more and pay less Heading Row Most Popular Text block Row Icon Icon Icon Ic…" at bounding box center [671, 258] width 1017 height 624
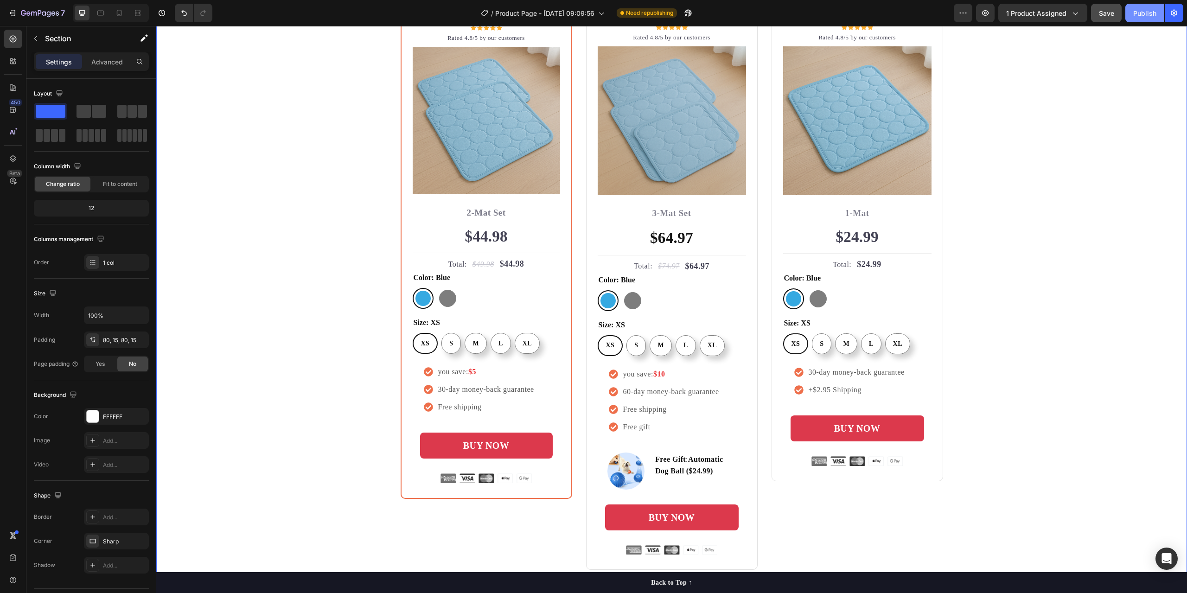
click at [1144, 9] on div "Publish" at bounding box center [1144, 13] width 23 height 10
click at [473, 373] on strong "$5" at bounding box center [472, 372] width 8 height 8
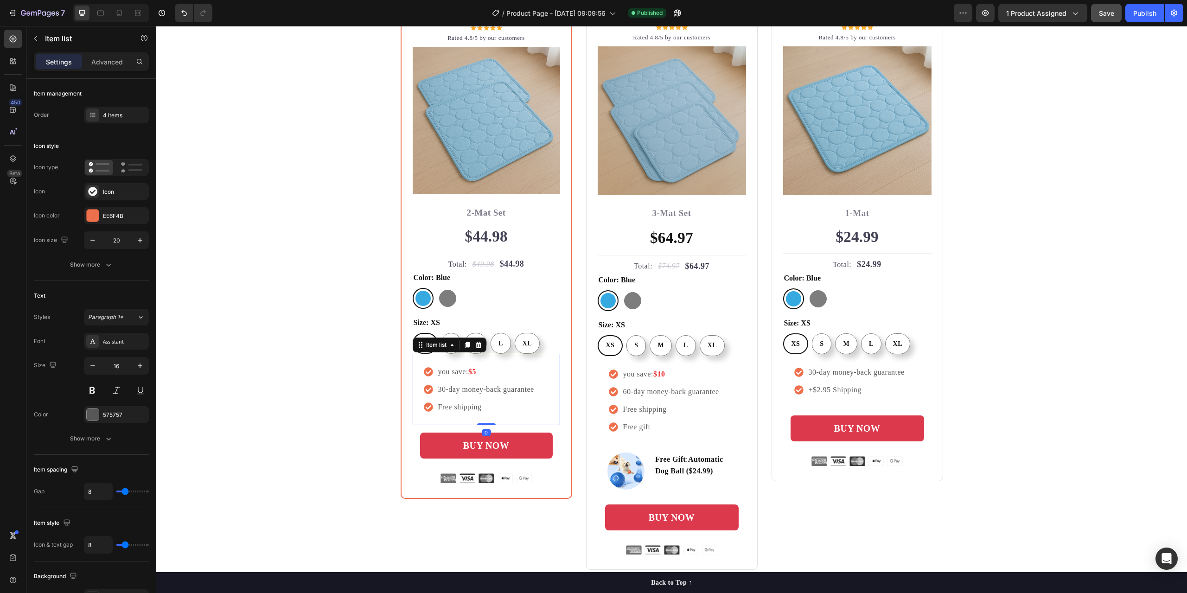
click at [472, 372] on strong "$5" at bounding box center [472, 372] width 8 height 8
click at [473, 372] on strong "$5" at bounding box center [472, 372] width 8 height 8
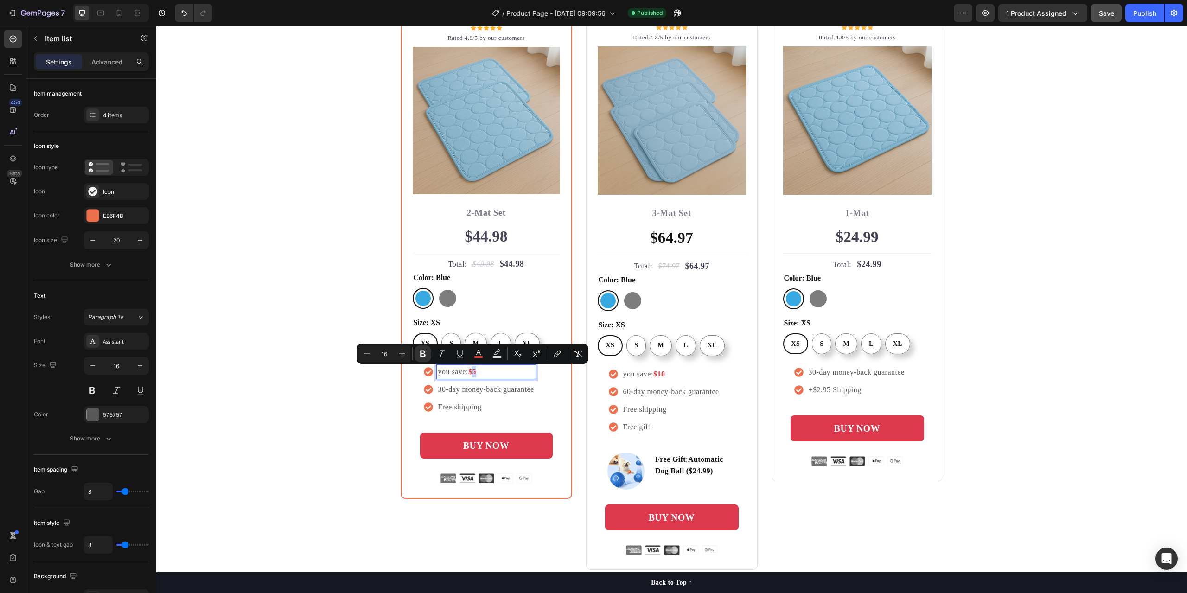
click at [469, 374] on strong "$5" at bounding box center [472, 372] width 8 height 8
click at [469, 373] on strong "$5" at bounding box center [472, 372] width 8 height 8
click at [468, 369] on strong "$5" at bounding box center [472, 372] width 8 height 8
click at [401, 356] on icon "Editor contextual toolbar" at bounding box center [400, 353] width 9 height 9
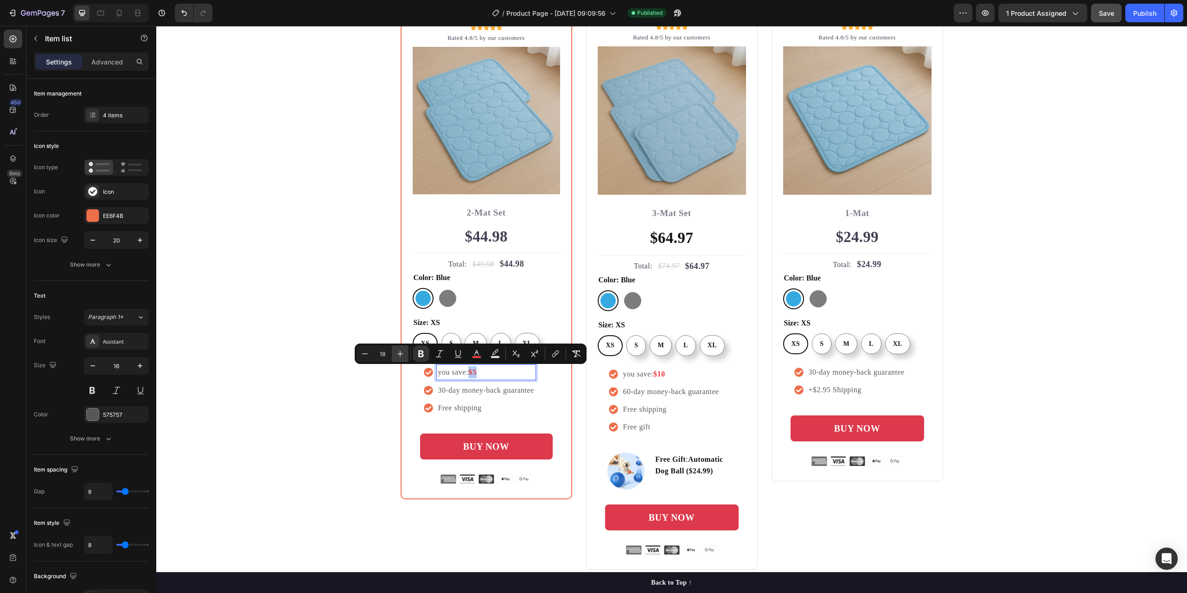
click at [401, 356] on icon "Editor contextual toolbar" at bounding box center [400, 353] width 9 height 9
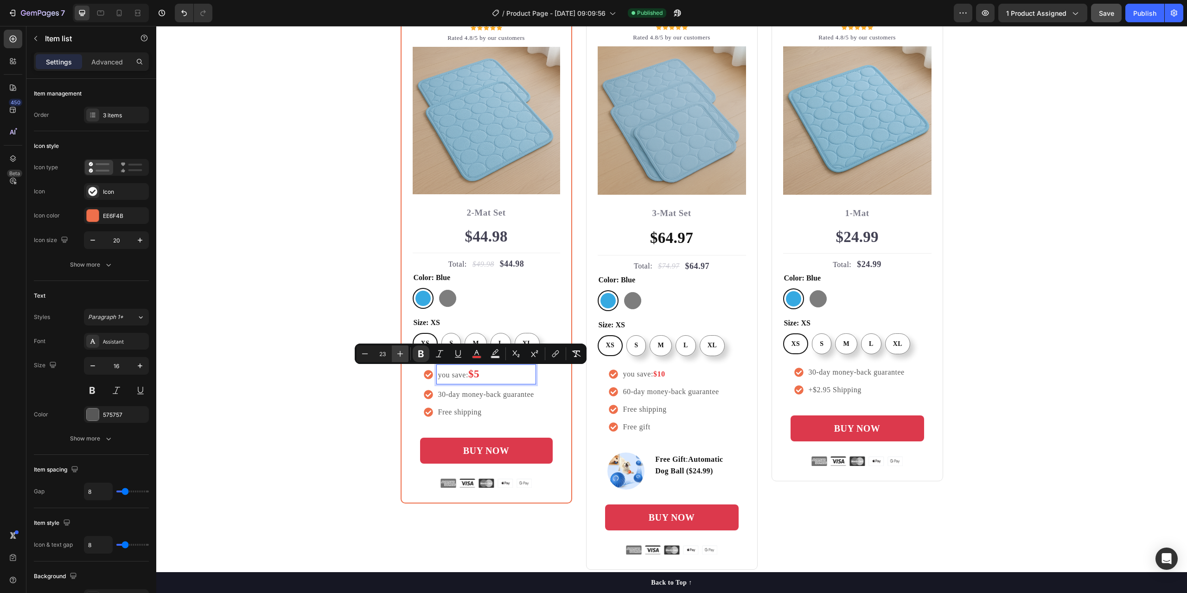
click at [401, 356] on icon "Editor contextual toolbar" at bounding box center [400, 353] width 9 height 9
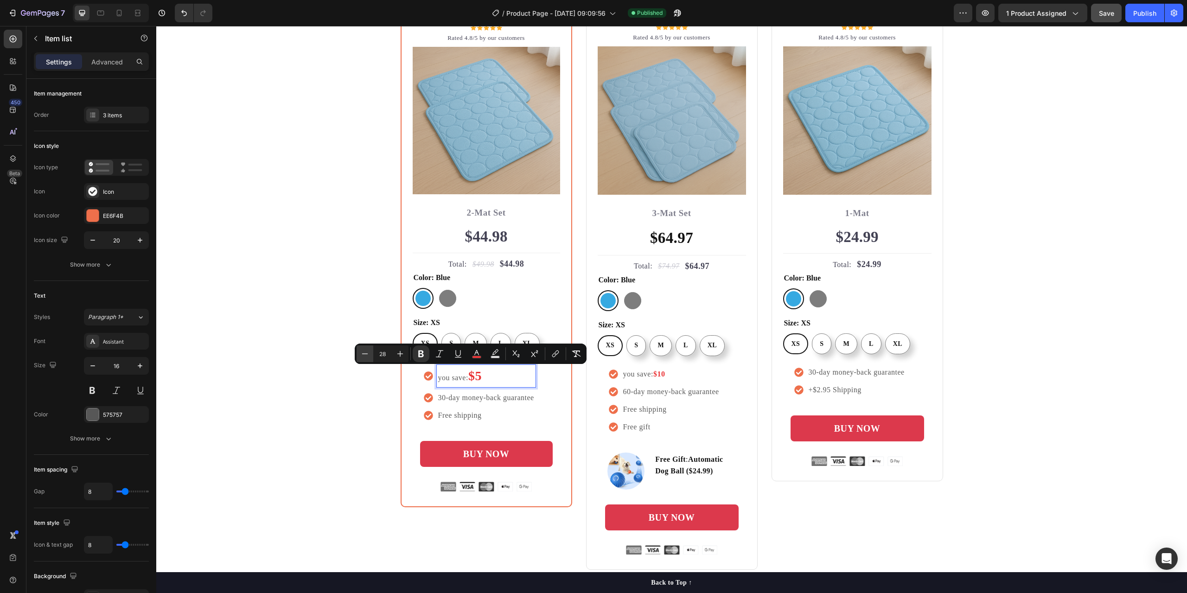
click at [364, 355] on icon "Editor contextual toolbar" at bounding box center [364, 353] width 9 height 9
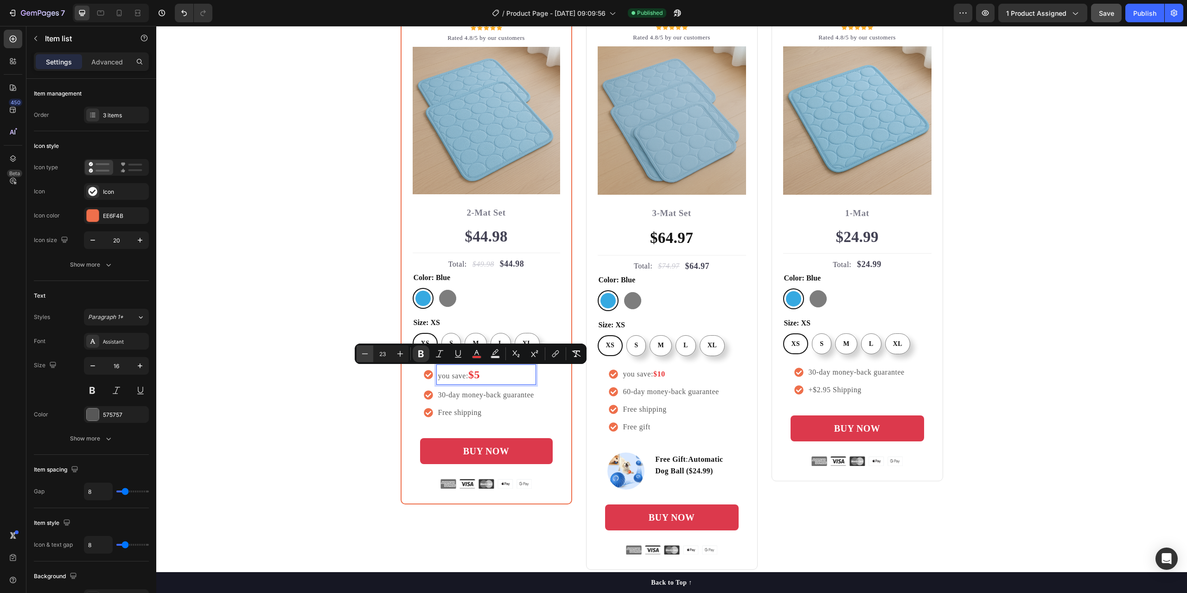
click at [364, 355] on icon "Editor contextual toolbar" at bounding box center [364, 353] width 9 height 9
type input "19"
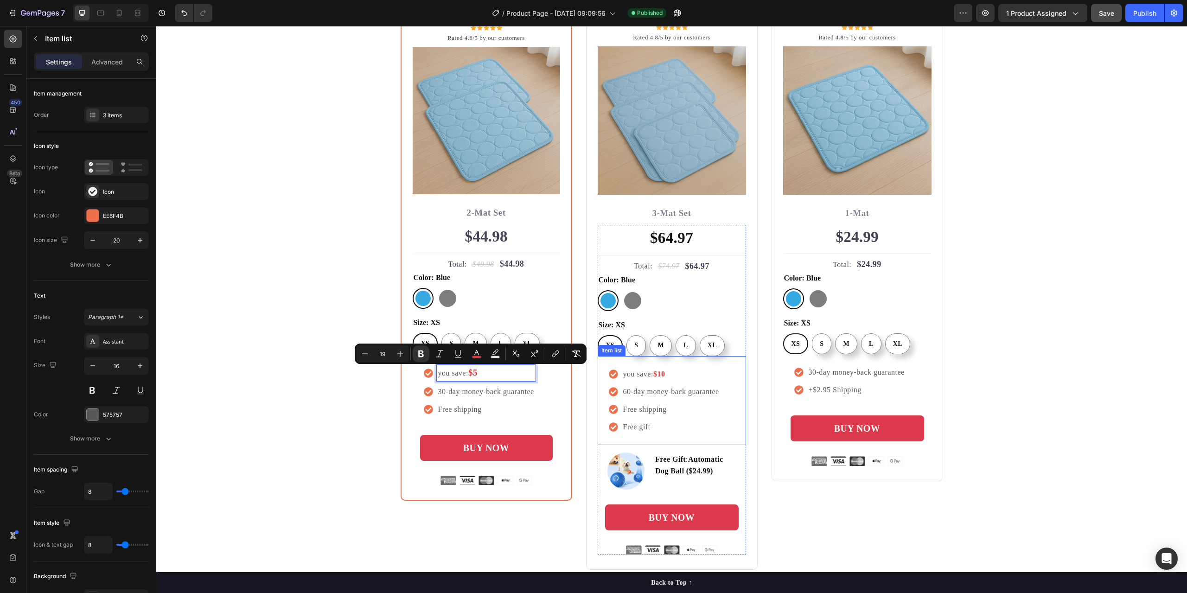
click at [657, 375] on strong "$10" at bounding box center [659, 374] width 12 height 8
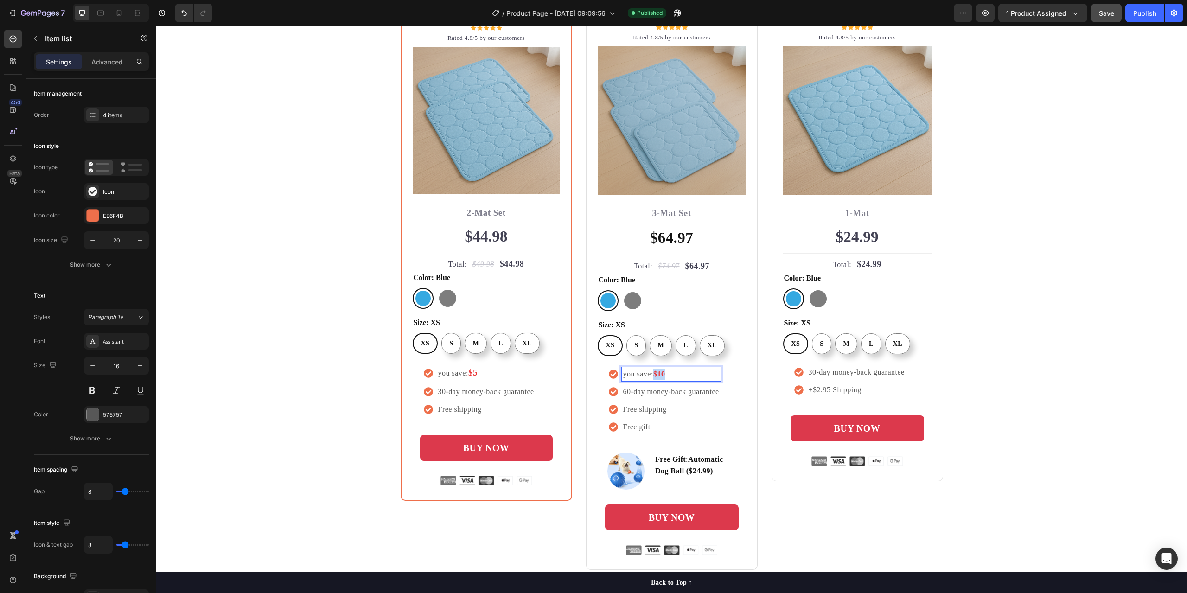
click at [653, 374] on strong "$10" at bounding box center [659, 374] width 12 height 8
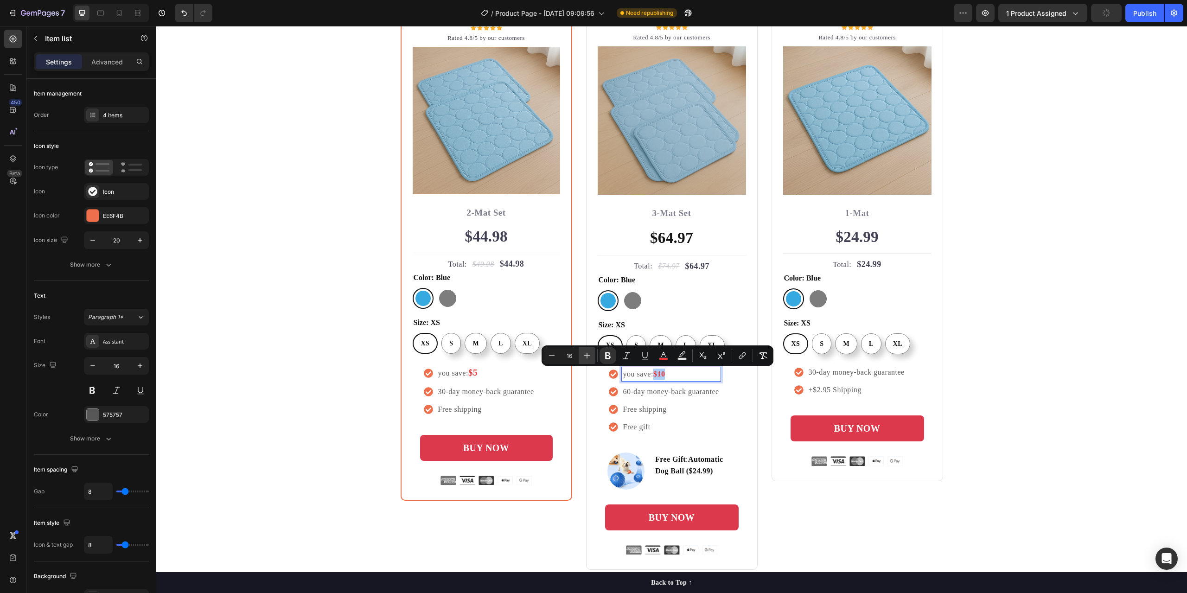
click at [589, 358] on icon "Editor contextual toolbar" at bounding box center [586, 355] width 9 height 9
type input "20"
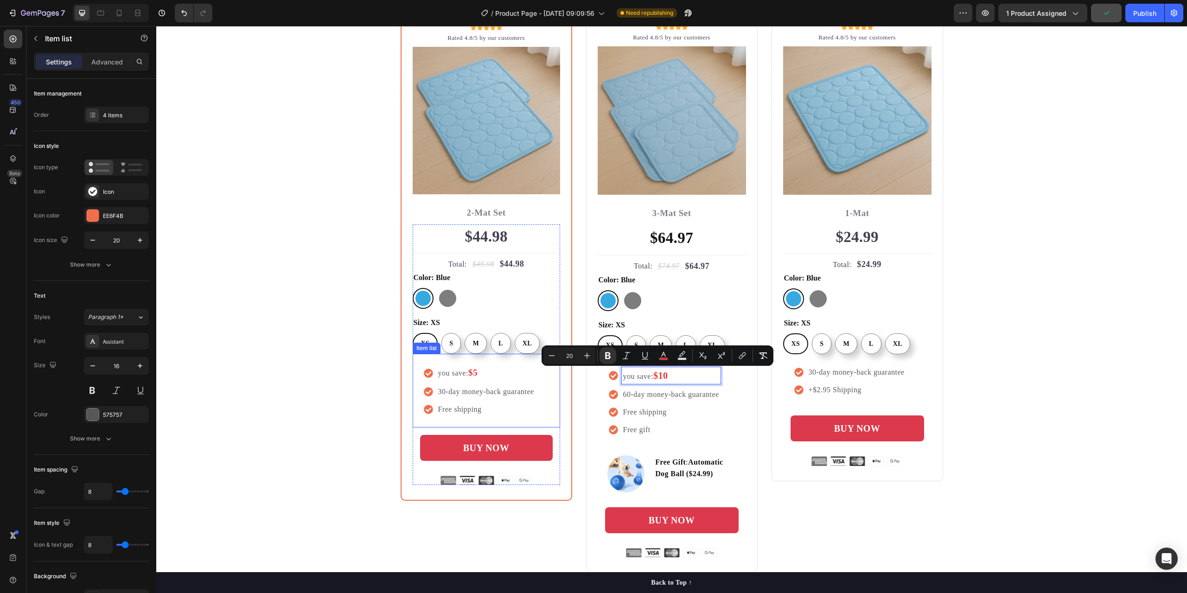
click at [473, 373] on strong "$5" at bounding box center [472, 373] width 9 height 10
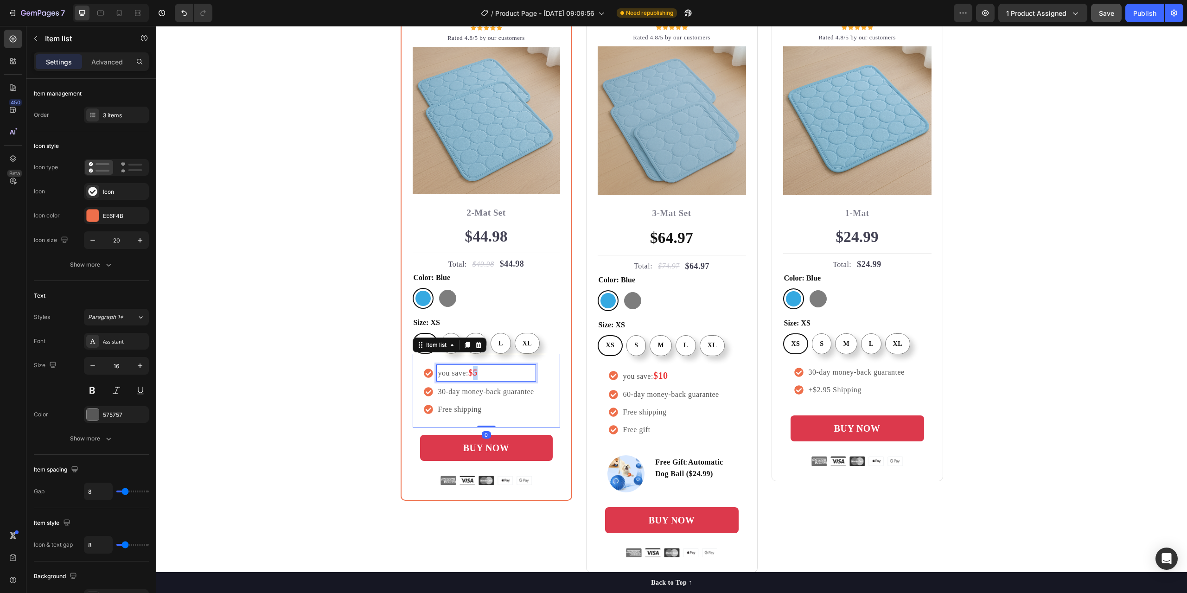
click at [471, 373] on strong "$5" at bounding box center [472, 373] width 9 height 10
click at [468, 372] on strong "$5" at bounding box center [472, 373] width 9 height 10
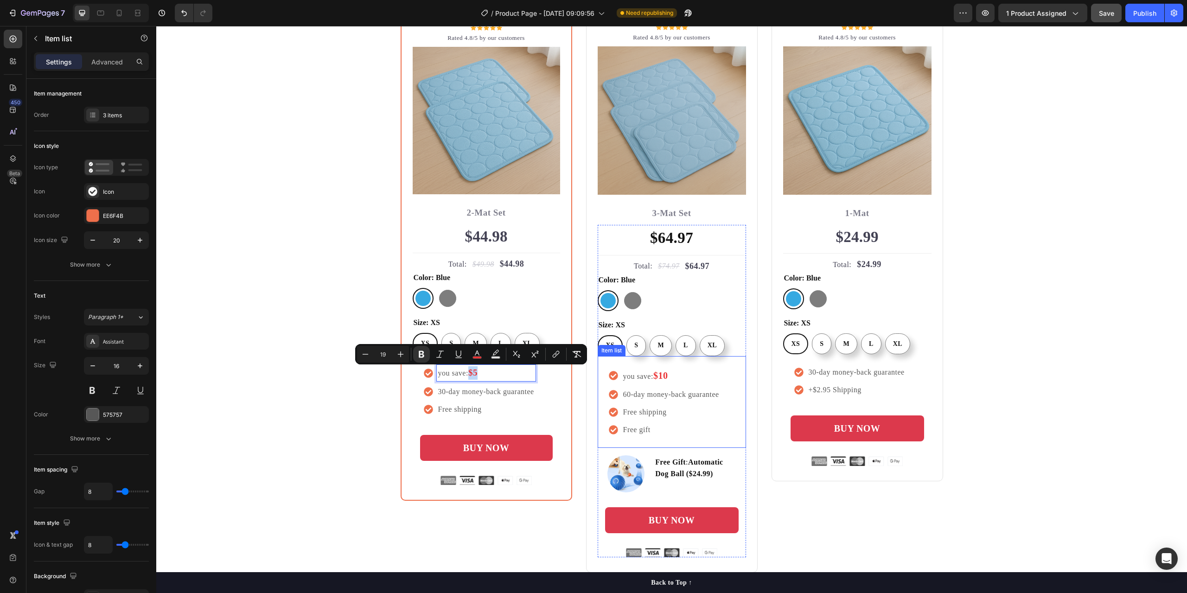
click at [662, 376] on strong "$10" at bounding box center [660, 376] width 15 height 10
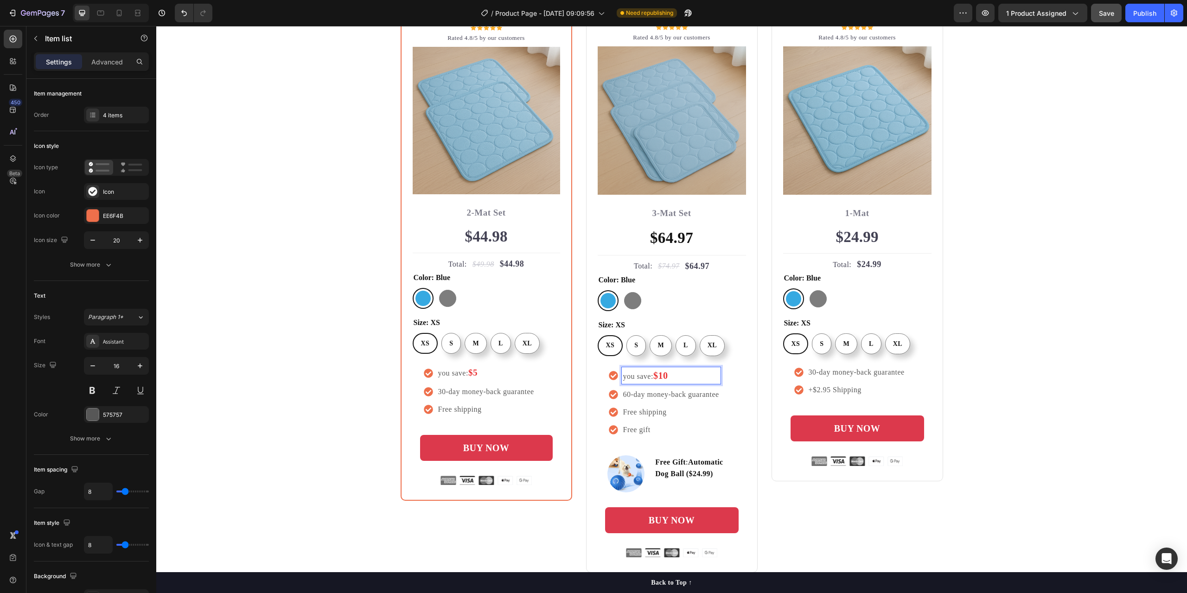
click at [657, 377] on strong "$10" at bounding box center [660, 376] width 15 height 10
click at [655, 376] on strong "$10" at bounding box center [660, 376] width 15 height 10
click at [653, 377] on strong "$10" at bounding box center [660, 376] width 15 height 10
click at [553, 358] on icon "Editor contextual toolbar" at bounding box center [553, 355] width 9 height 9
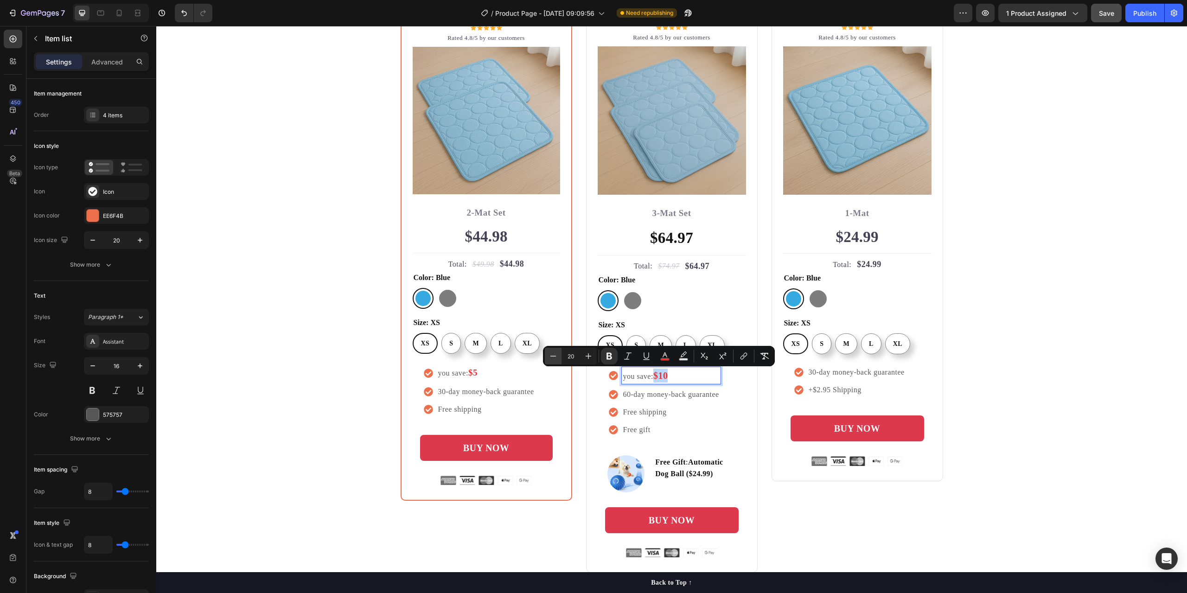
type input "19"
click at [335, 379] on div "Buy more and pay less Heading Row Most Popular Text block Row Icon Icon Icon Ic…" at bounding box center [671, 259] width 1017 height 626
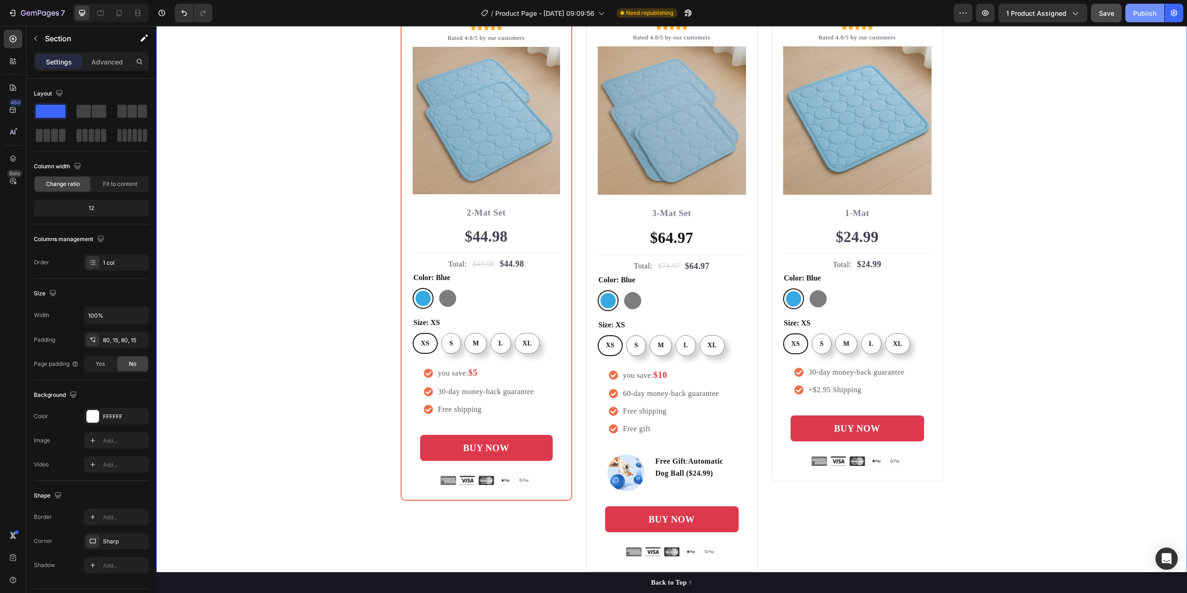
click at [1137, 14] on div "Publish" at bounding box center [1144, 13] width 23 height 10
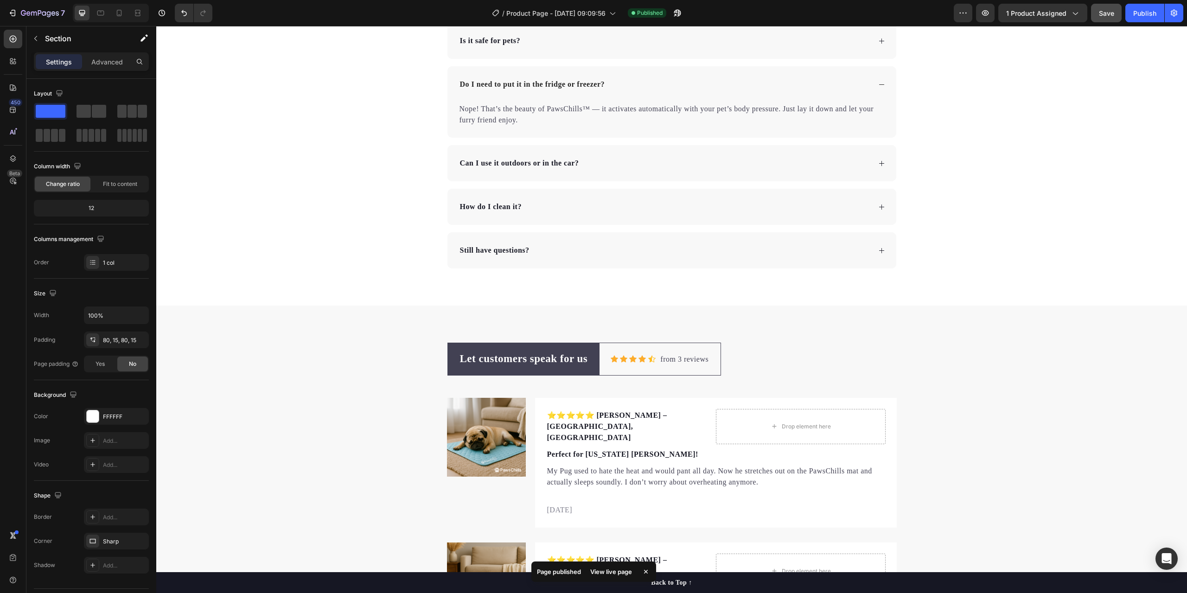
scroll to position [3431, 0]
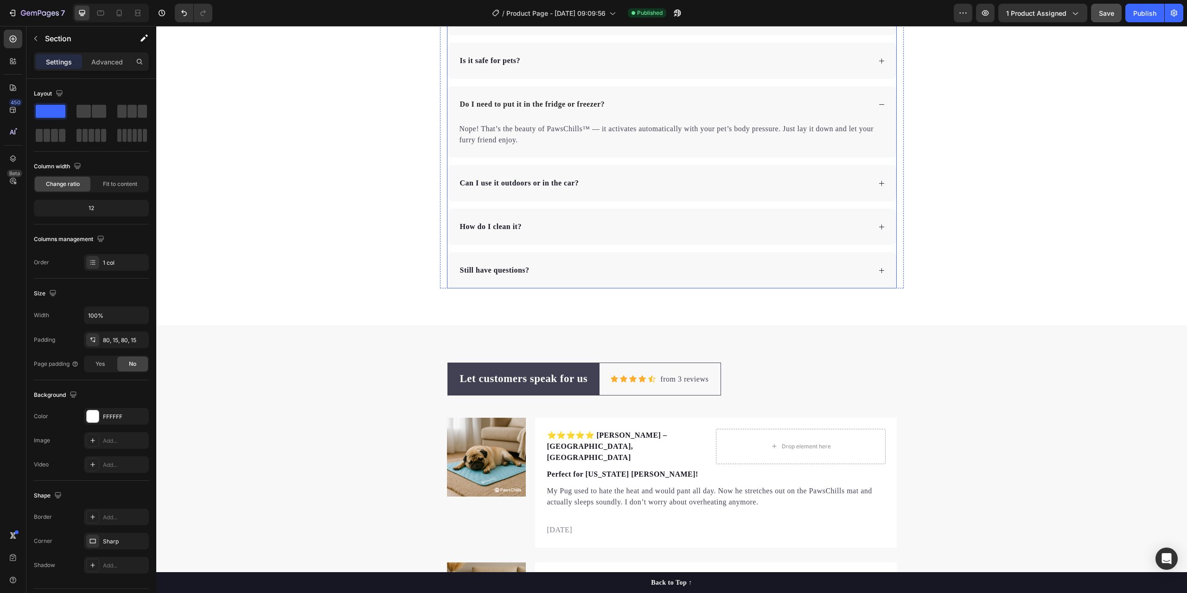
click at [873, 105] on div "Do I need to put it in the fridge or freezer?" at bounding box center [671, 104] width 449 height 36
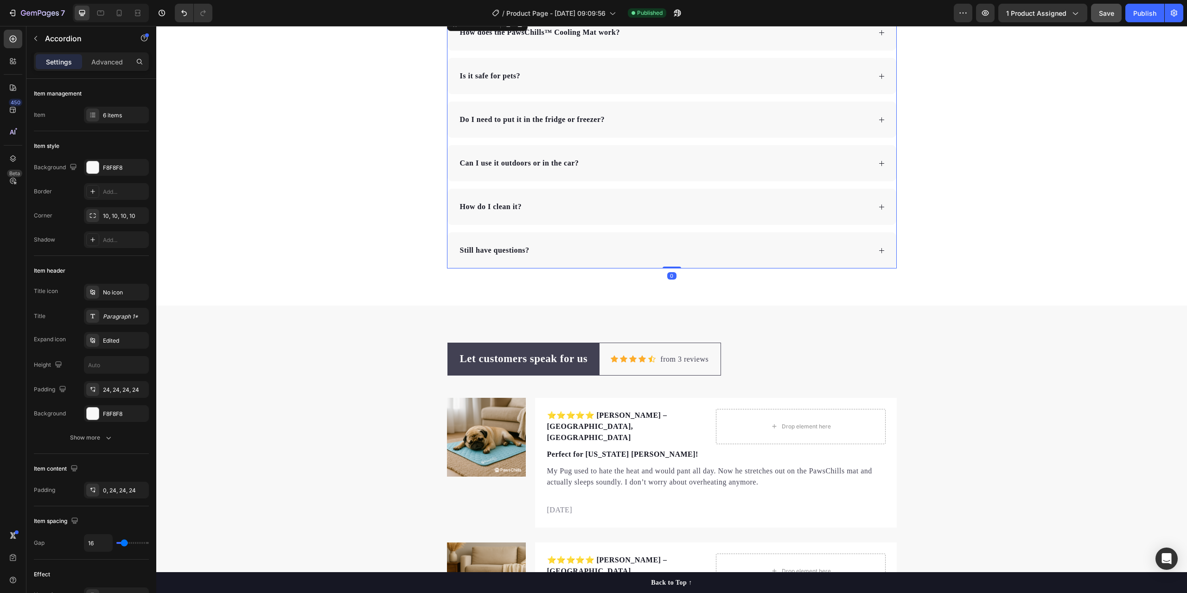
scroll to position [3246, 0]
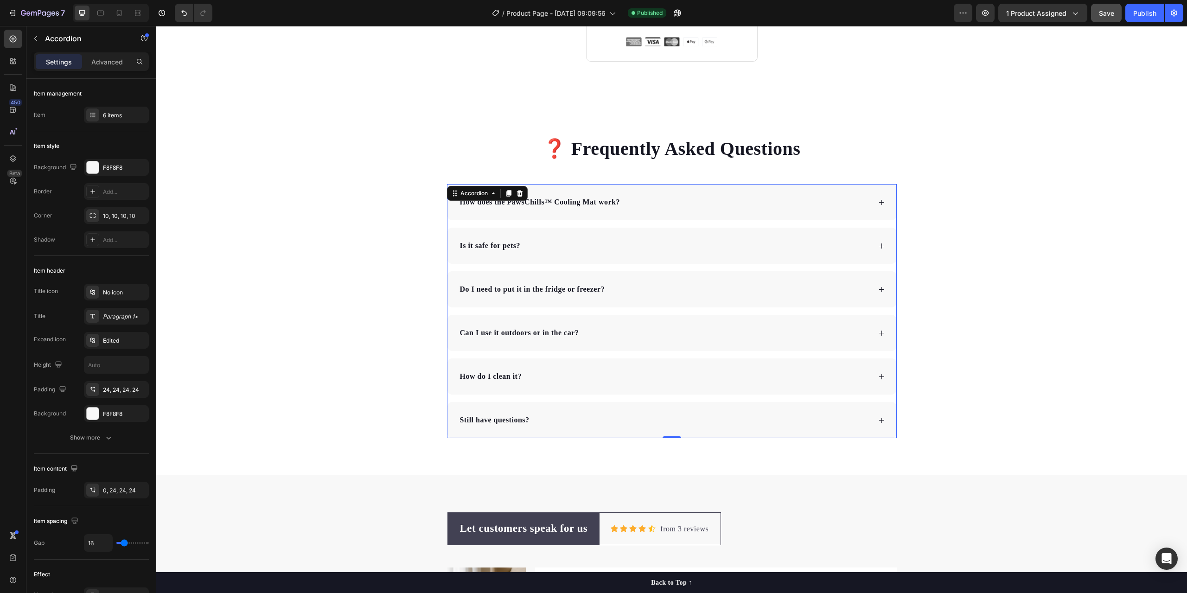
click at [878, 330] on icon at bounding box center [881, 333] width 7 height 7
